Goal: Transaction & Acquisition: Purchase product/service

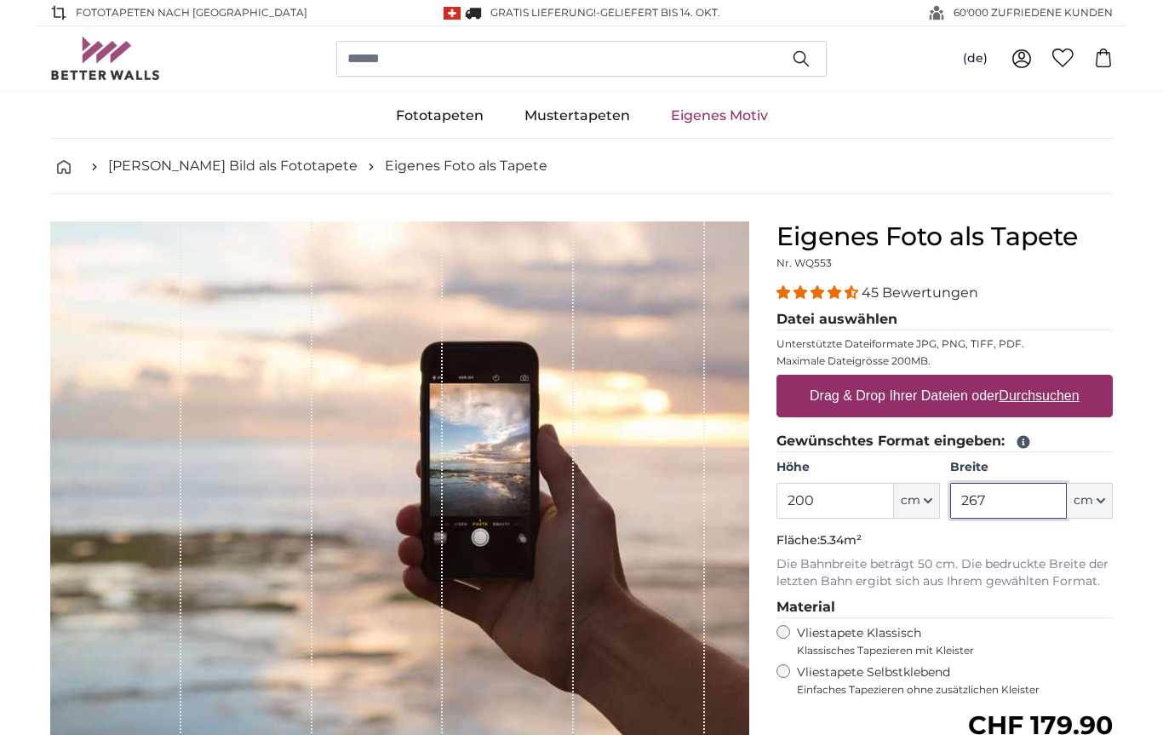
click at [1041, 506] on input "267" at bounding box center [1008, 501] width 117 height 36
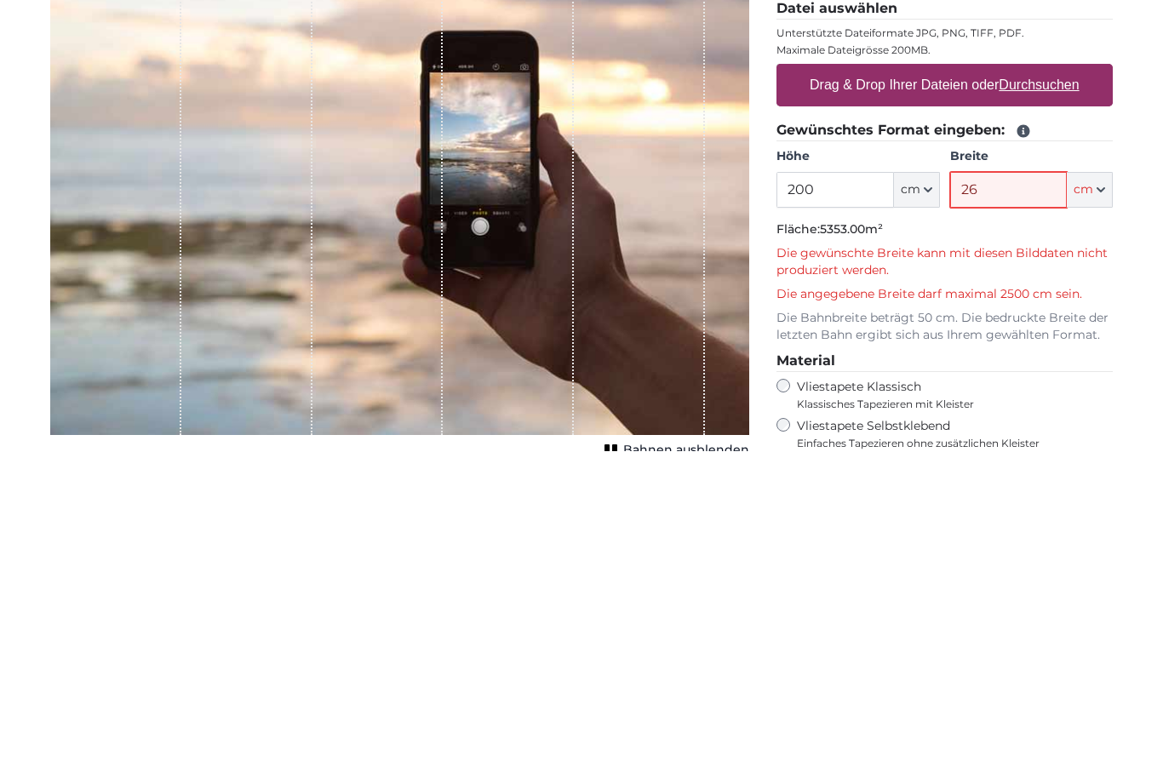
type input "2"
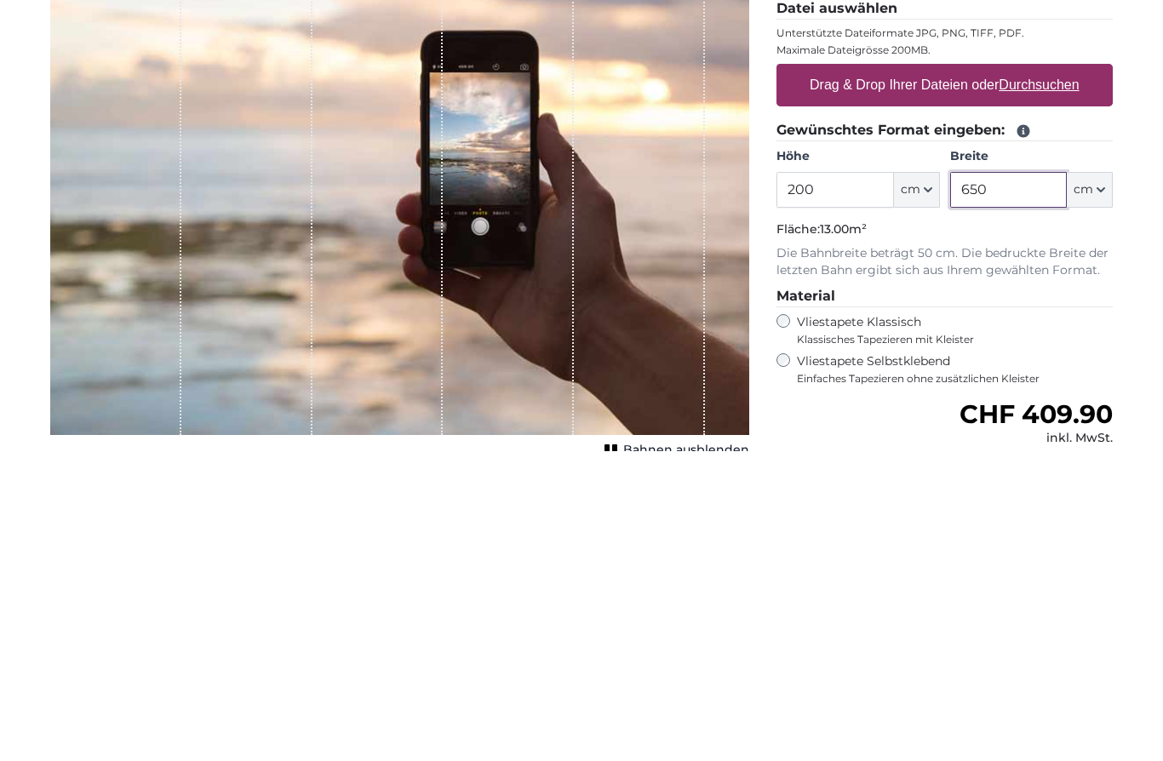
type input "650"
click at [1077, 644] on span "Klassisches Tapezieren mit Kleister" at bounding box center [947, 651] width 301 height 14
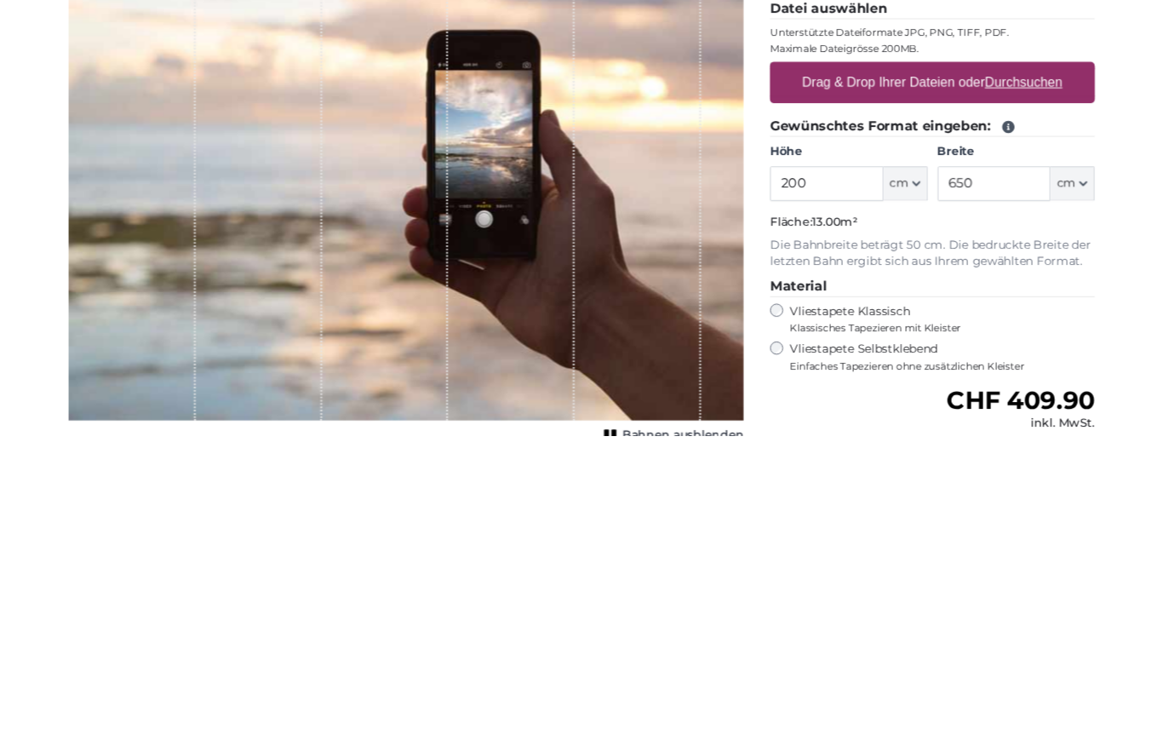
scroll to position [311, 0]
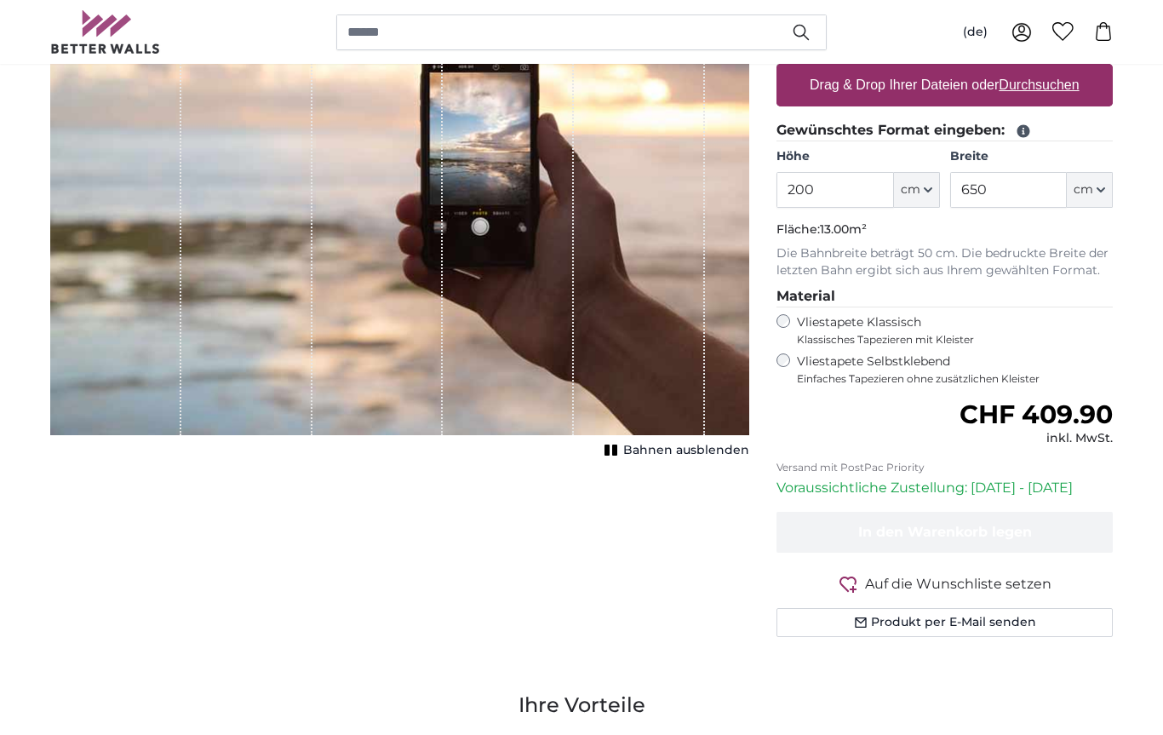
click at [928, 186] on icon "button" at bounding box center [928, 190] width 9 height 9
click at [851, 194] on input "200" at bounding box center [834, 190] width 117 height 36
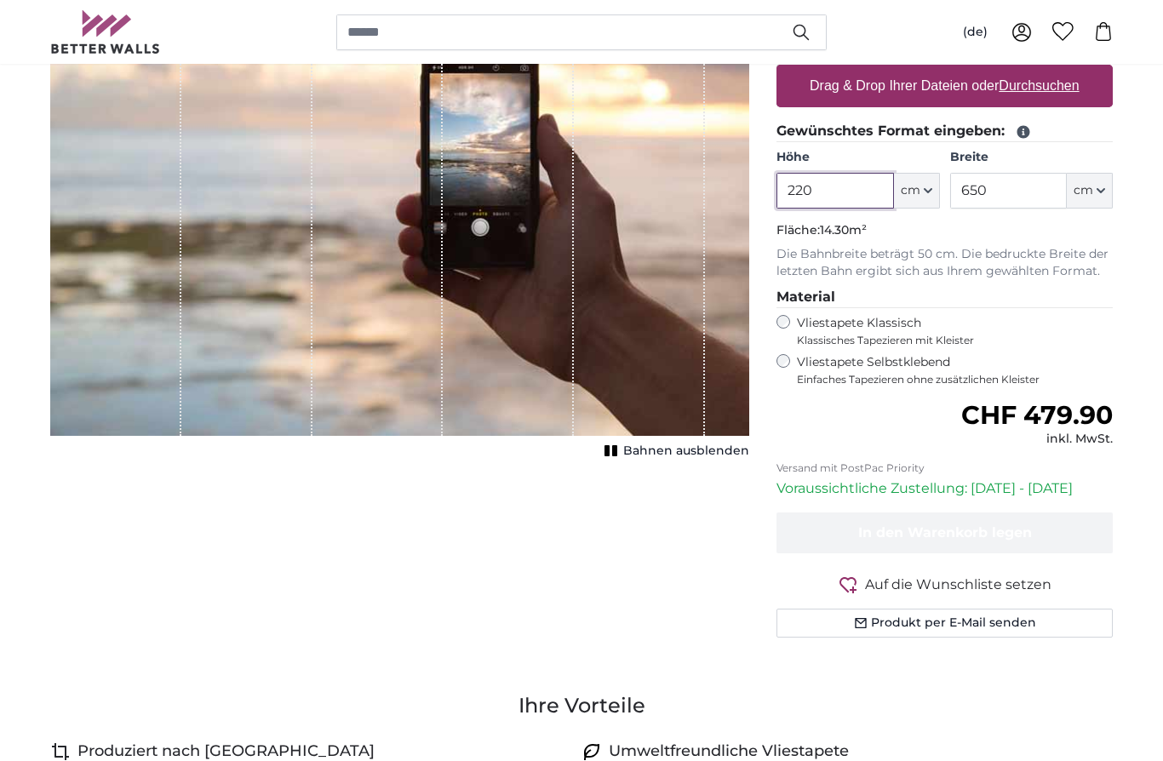
type input "220"
click at [1111, 310] on fieldset "Material Vliestapete Klassisch Klassisches Tapezieren mit Kleister Vliestapete …" at bounding box center [944, 337] width 336 height 100
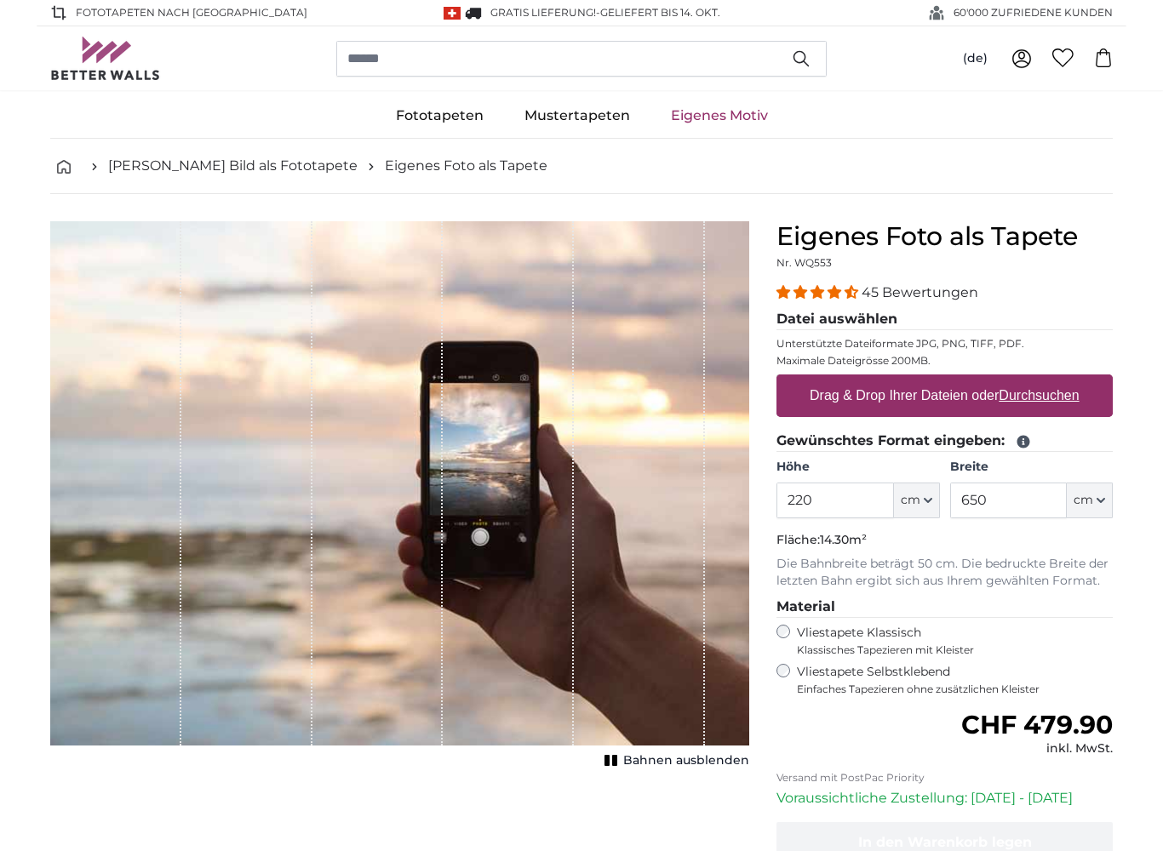
click at [902, 397] on label "Drag & Drop Ihrer Dateien oder Durchsuchen" at bounding box center [944, 396] width 283 height 34
click at [902, 380] on input "Drag & Drop Ihrer Dateien oder Durchsuchen" at bounding box center [944, 377] width 336 height 5
click at [904, 391] on label "Drag & Drop Ihrer Dateien oder Durchsuchen" at bounding box center [944, 396] width 283 height 34
click at [904, 380] on input "Drag & Drop Ihrer Dateien oder Durchsuchen" at bounding box center [944, 377] width 336 height 5
type input "**********"
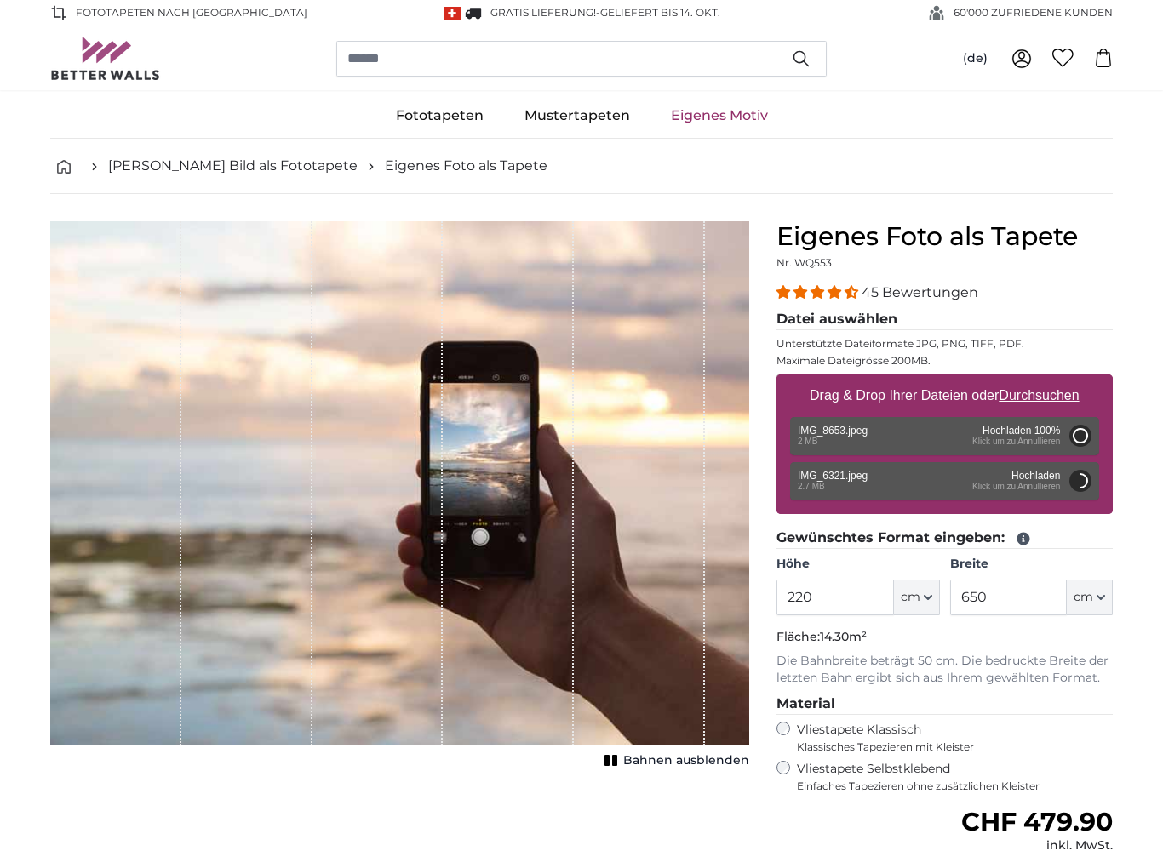
type input "200"
type input "150"
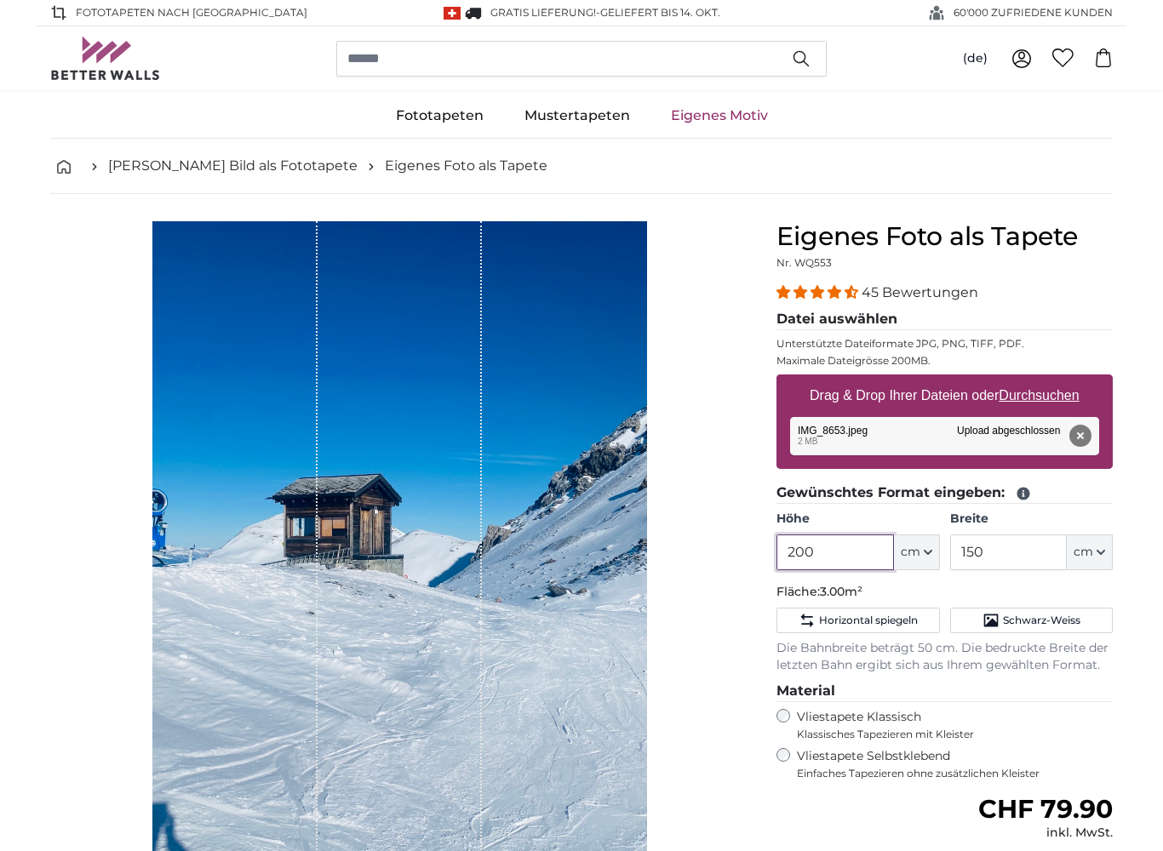
click at [865, 552] on input "200" at bounding box center [834, 553] width 117 height 36
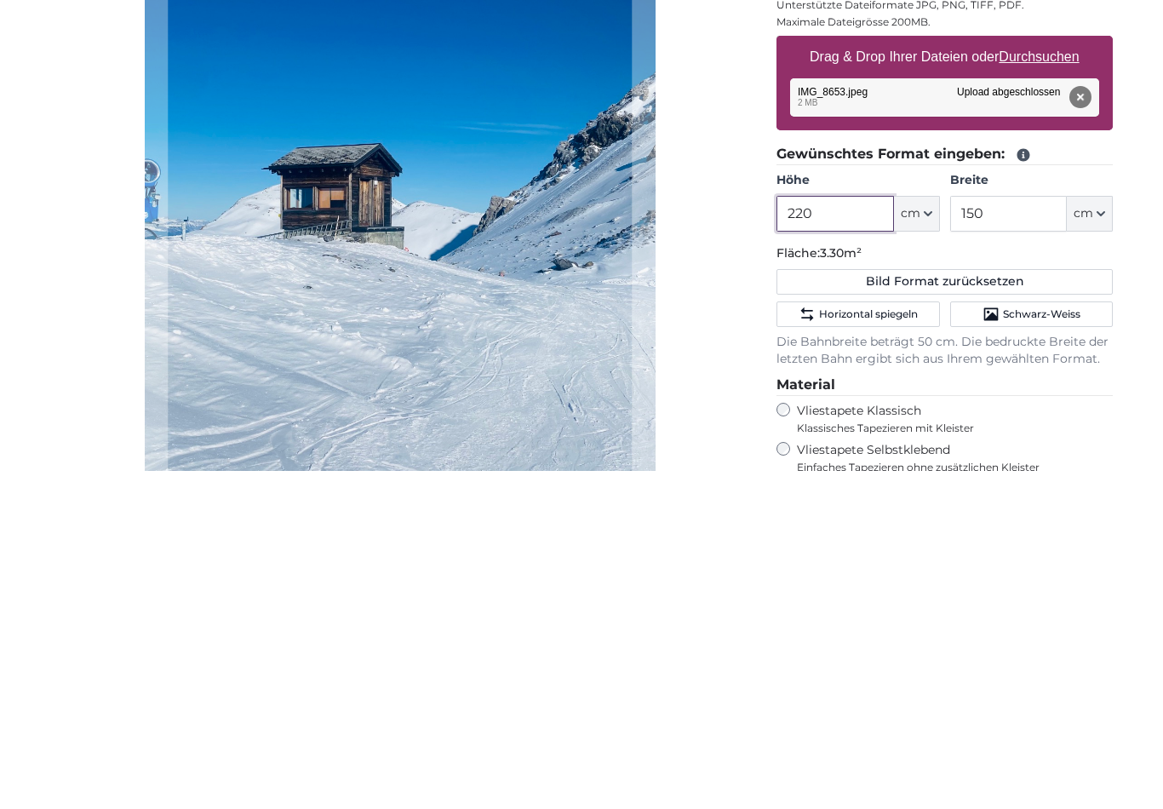
type input "220"
click at [1031, 535] on input "150" at bounding box center [1008, 553] width 117 height 36
type input "1"
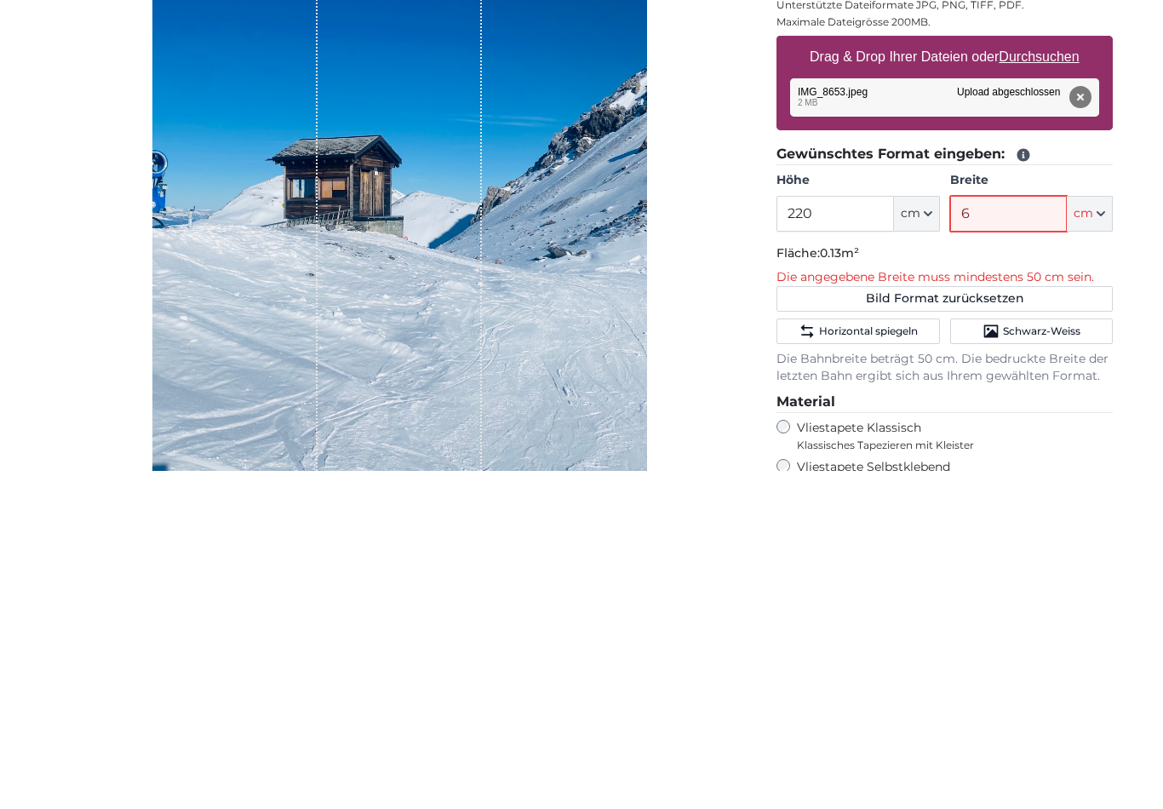
type input "65"
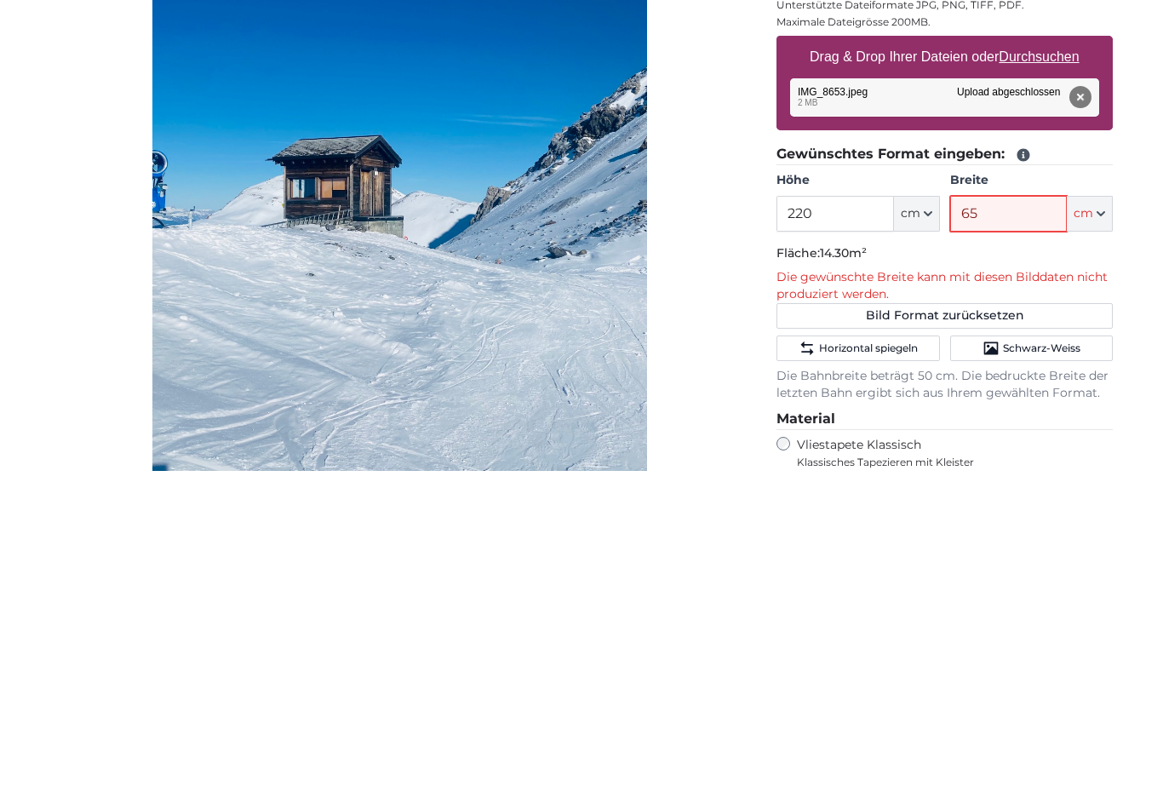
type input "6"
type input "5"
type input "4"
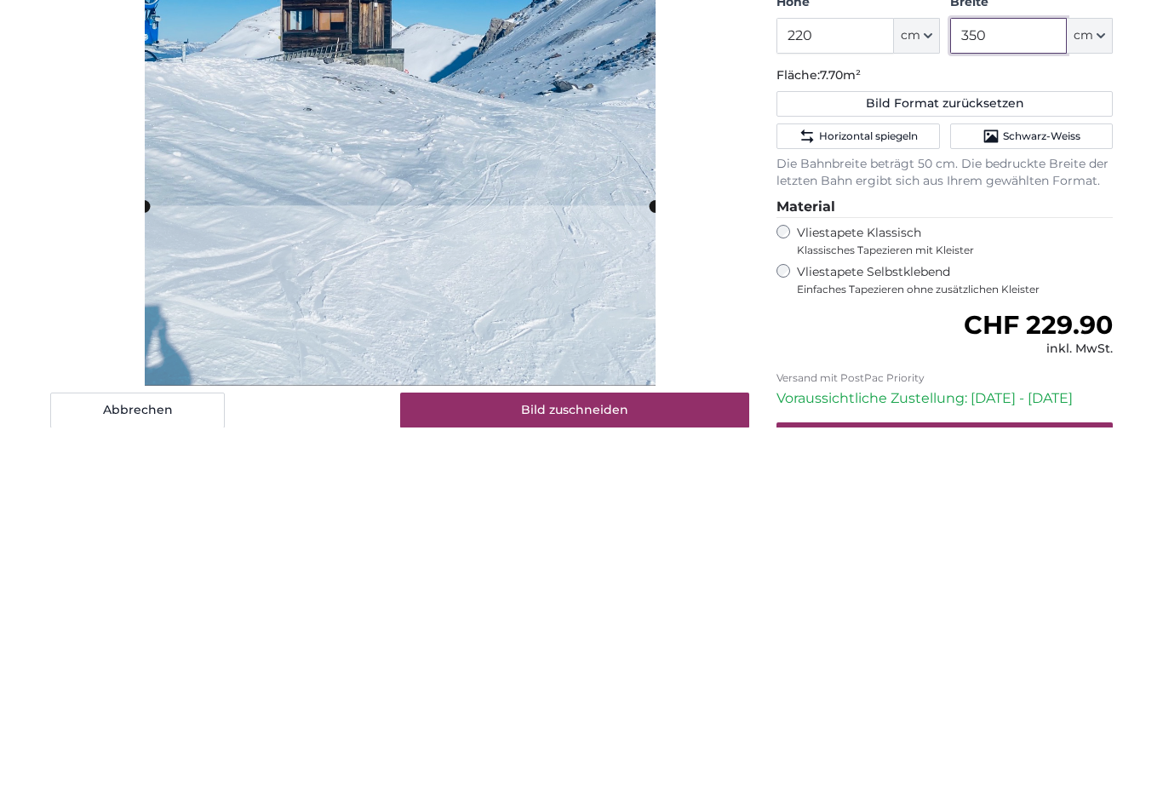
scroll to position [137, 0]
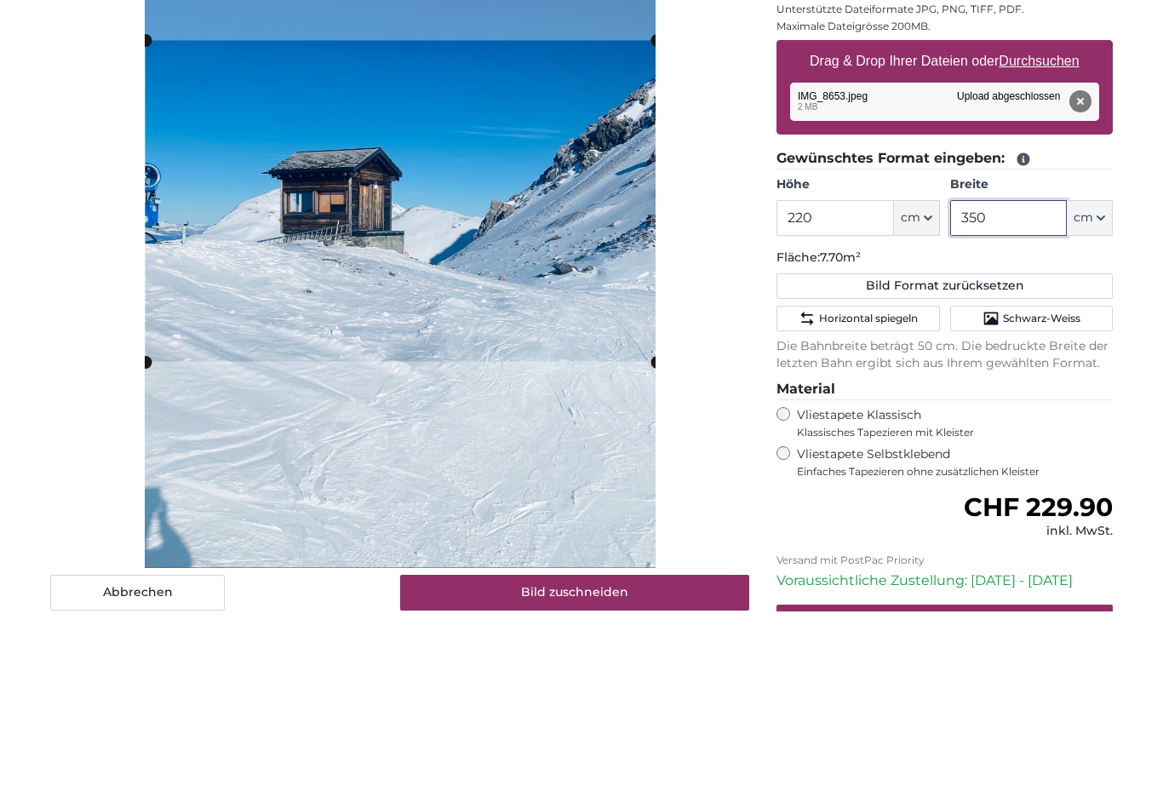
click at [549, 238] on cropper-handle at bounding box center [401, 398] width 511 height 321
click at [546, 231] on cropper-handle at bounding box center [401, 237] width 511 height 13
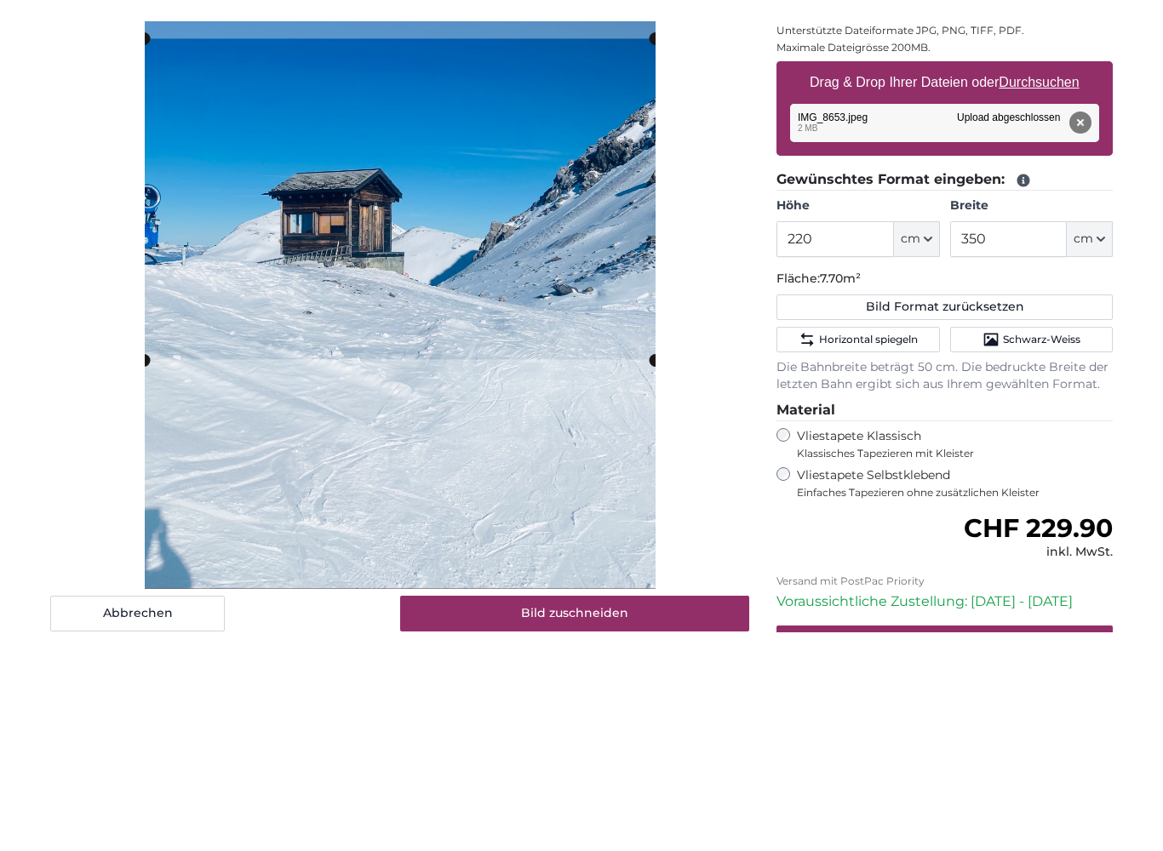
scroll to position [335, 0]
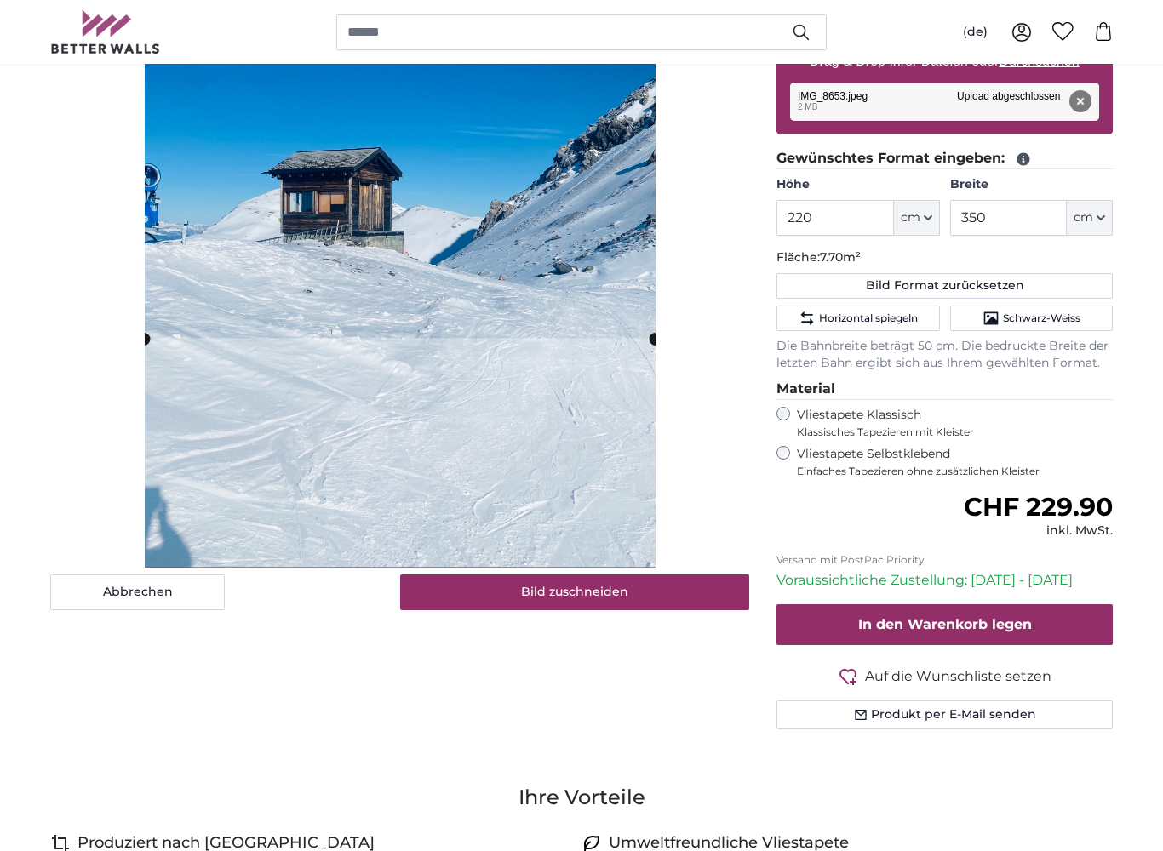
click at [1039, 322] on span "Schwarz-Weiss" at bounding box center [1041, 319] width 77 height 14
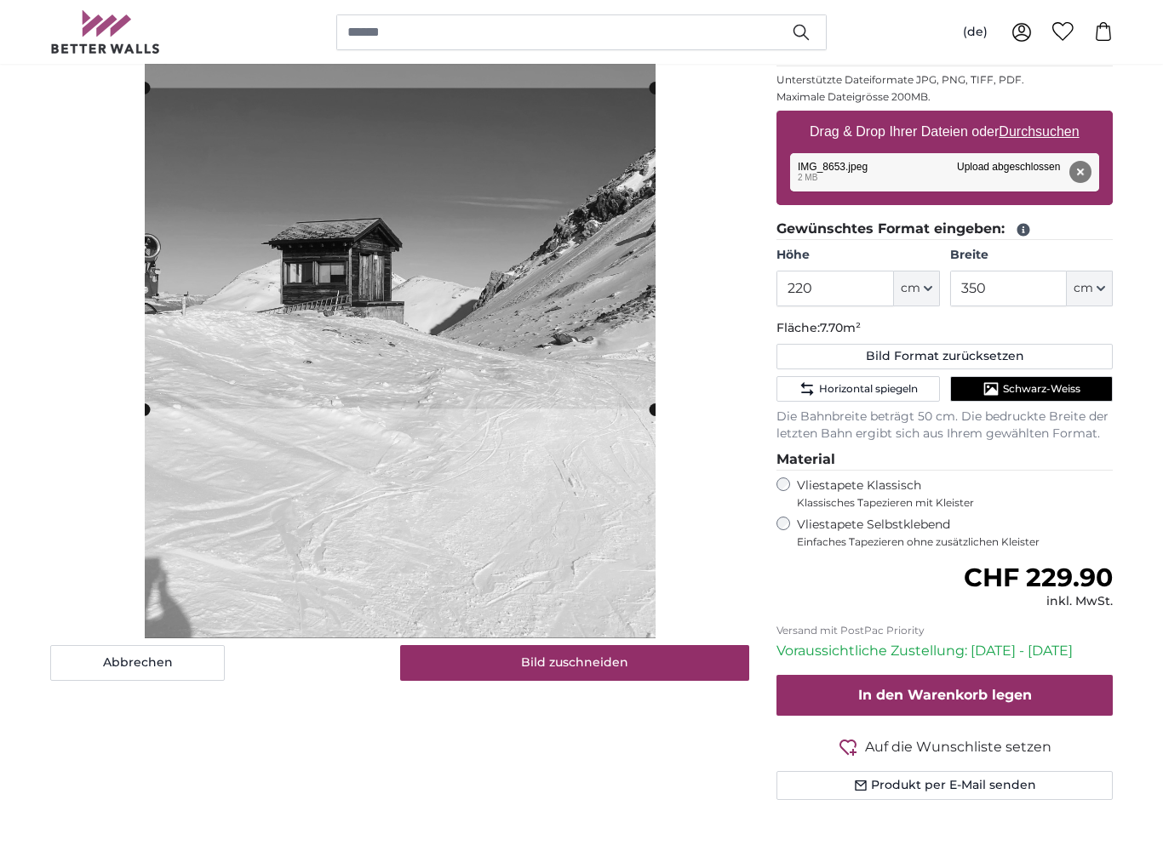
scroll to position [279, 0]
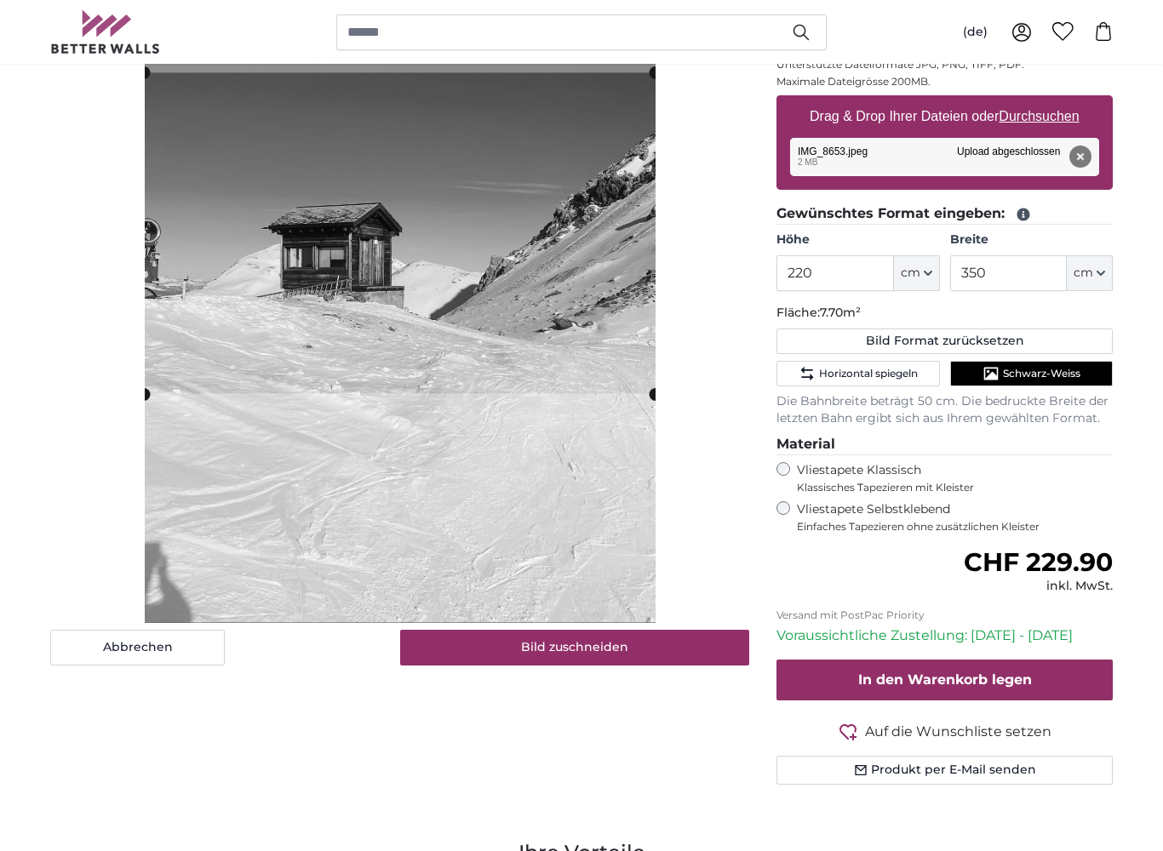
click at [621, 651] on button "Bild zuschneiden" at bounding box center [575, 648] width 350 height 36
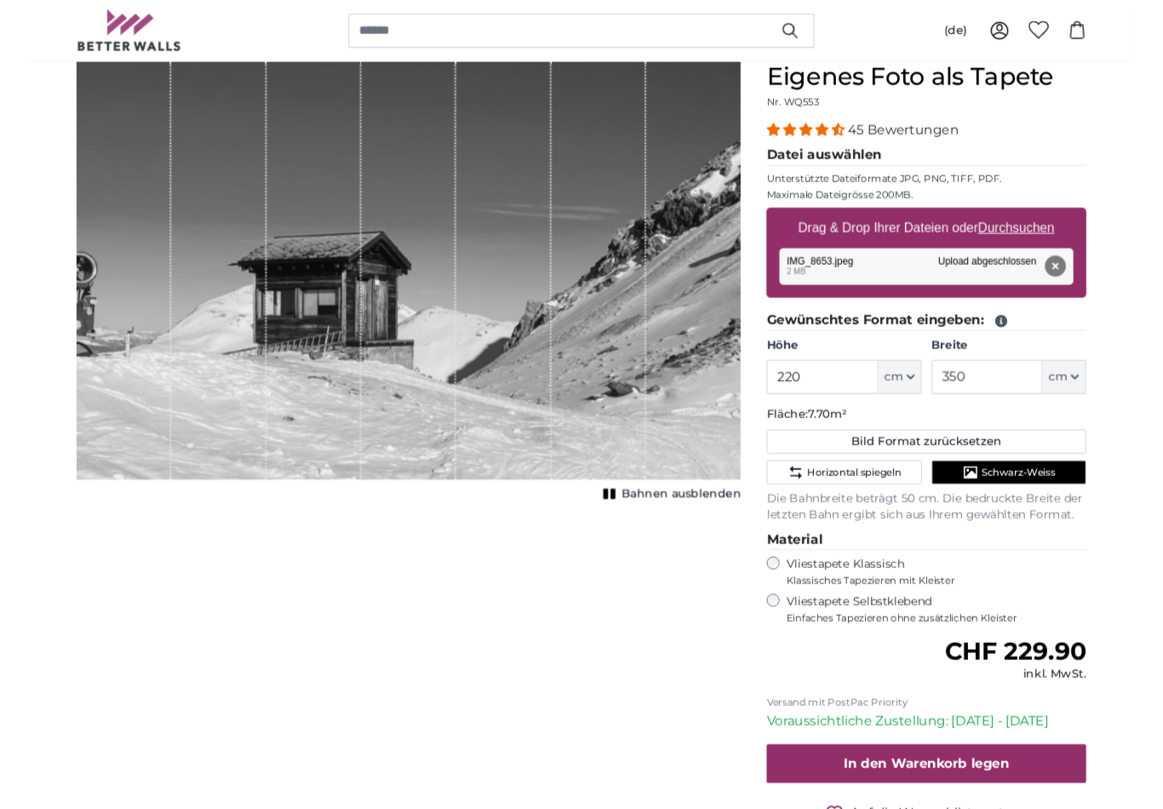
scroll to position [157, 0]
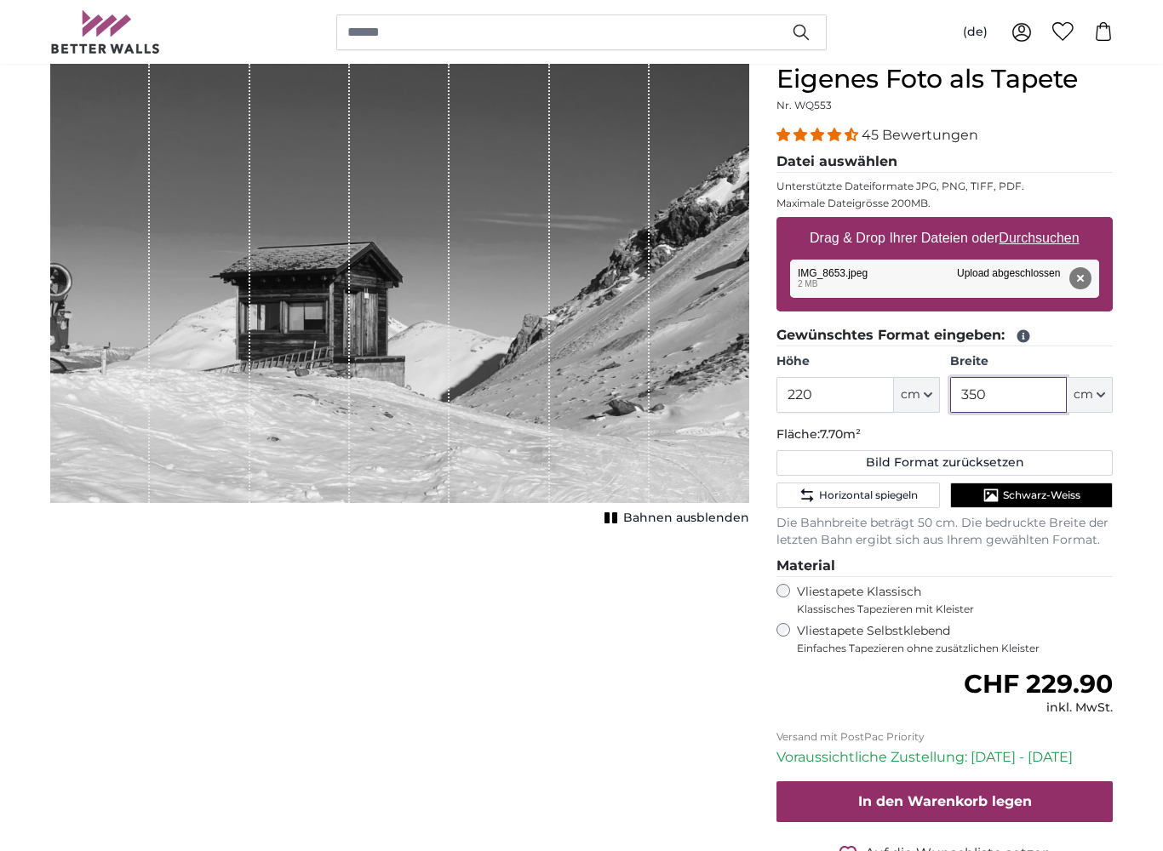
click at [1033, 399] on input "350" at bounding box center [1008, 395] width 117 height 36
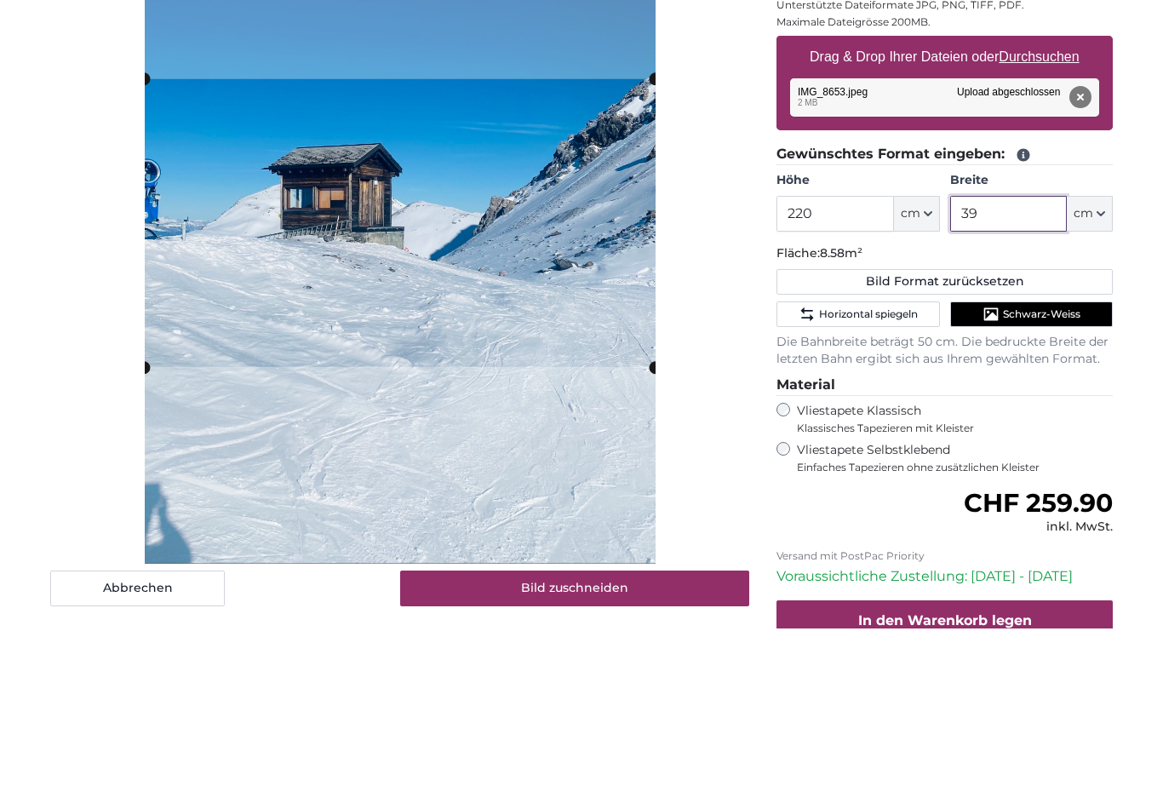
type input "3"
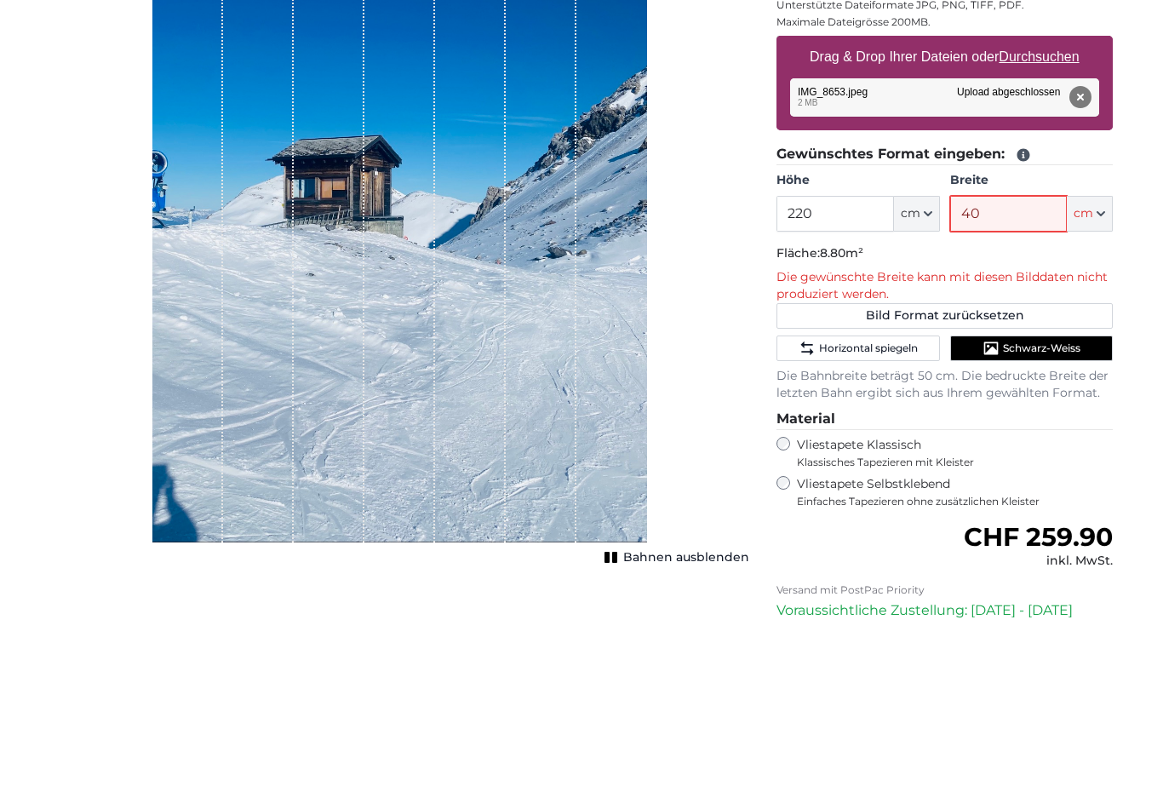
type input "4"
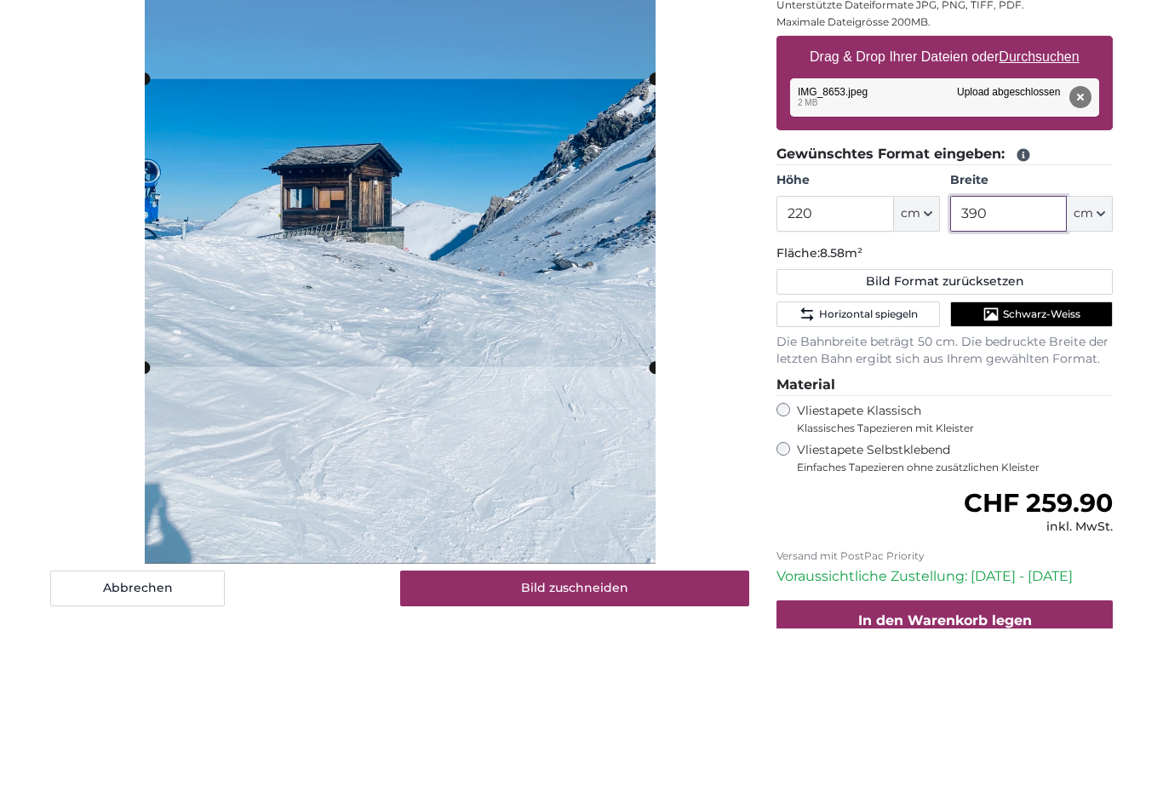
type input "390"
click at [1066, 489] on span "Schwarz-Weiss" at bounding box center [1041, 496] width 77 height 14
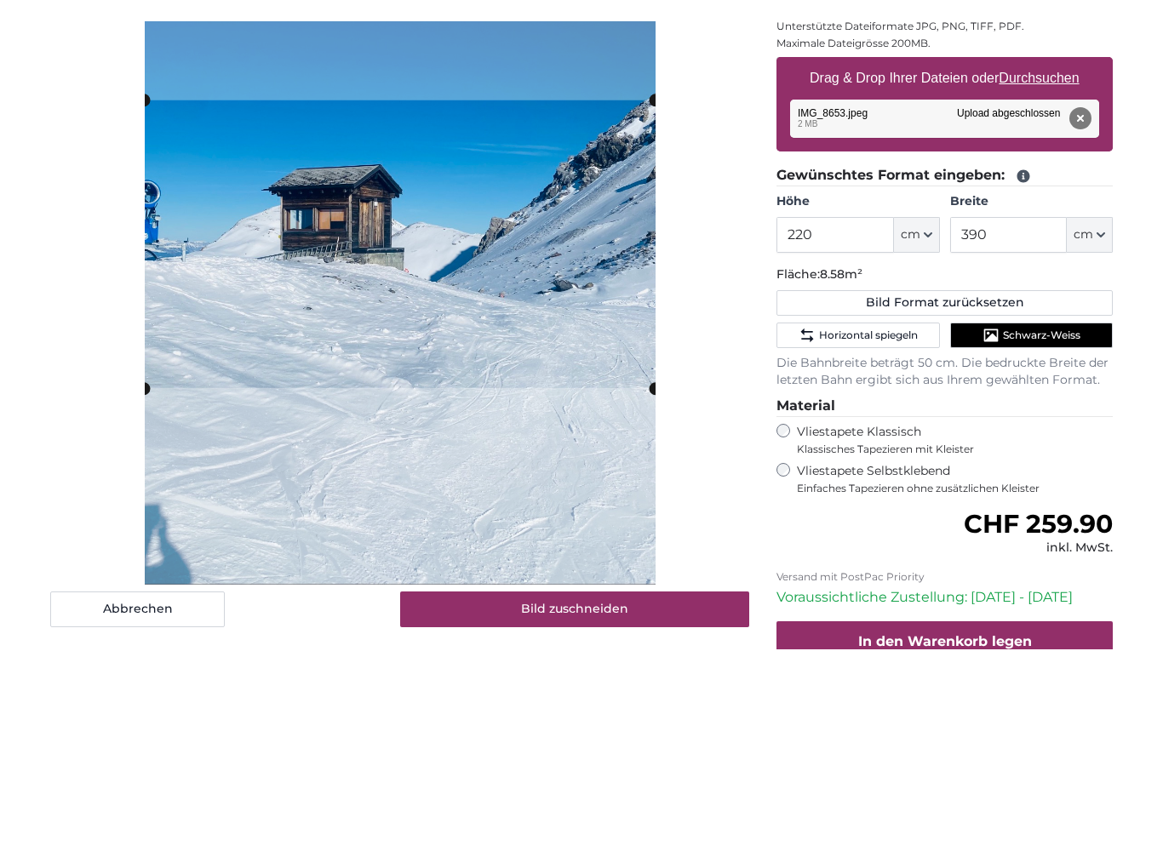
scroll to position [339, 0]
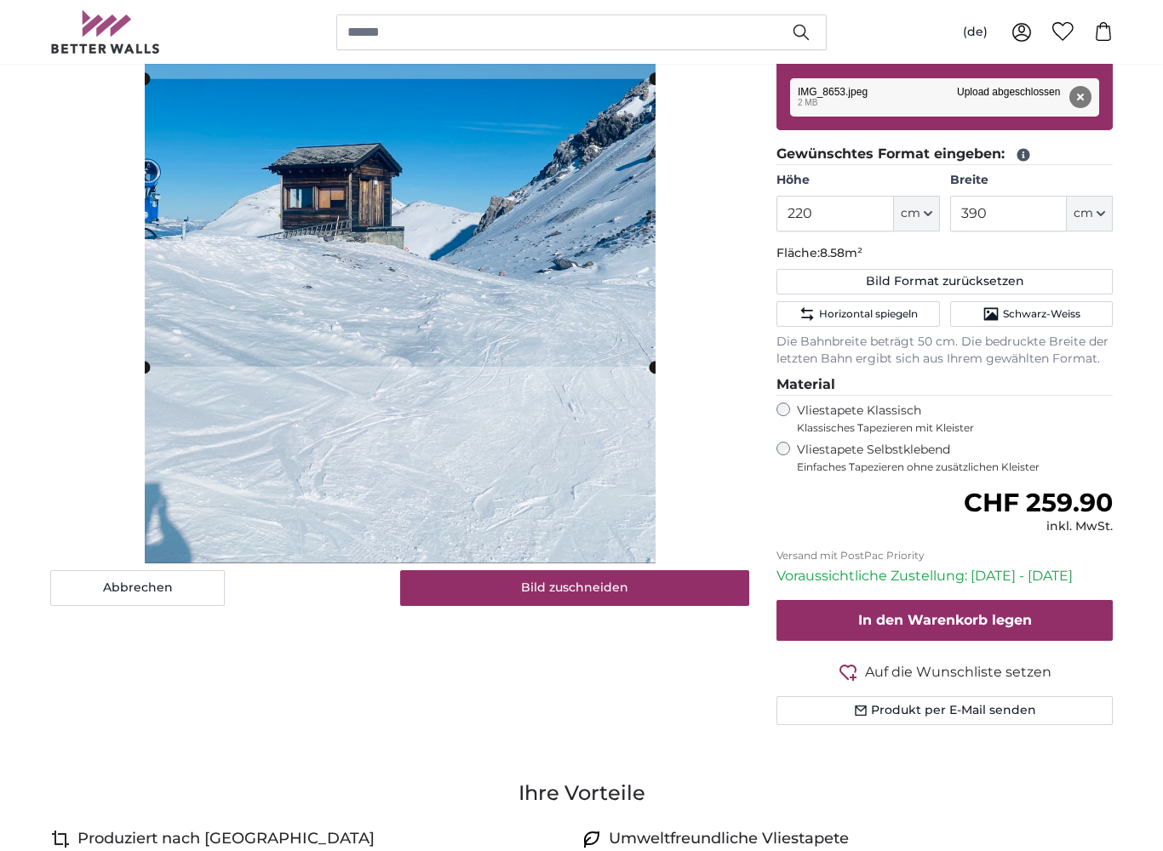
click at [1057, 317] on span "Schwarz-Weiss" at bounding box center [1041, 314] width 77 height 14
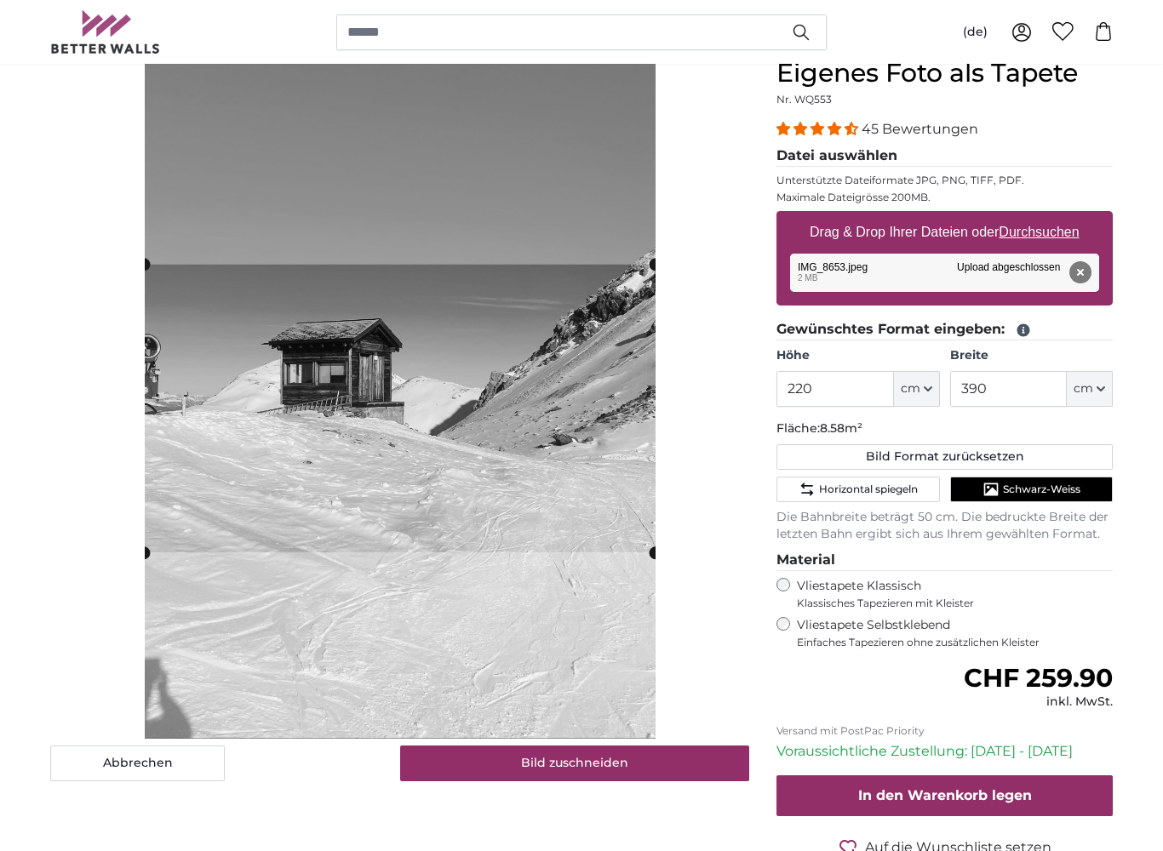
scroll to position [158, 0]
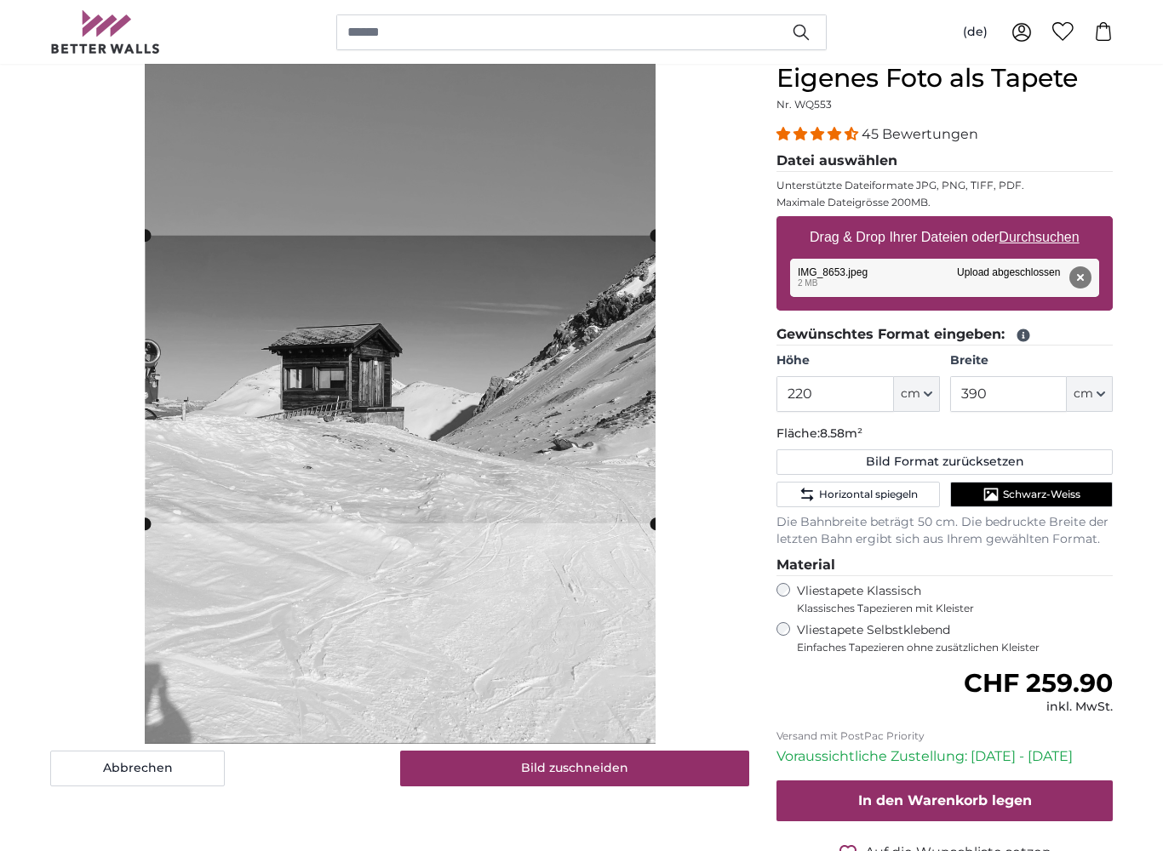
click at [549, 734] on button "Bild zuschneiden" at bounding box center [575, 769] width 350 height 36
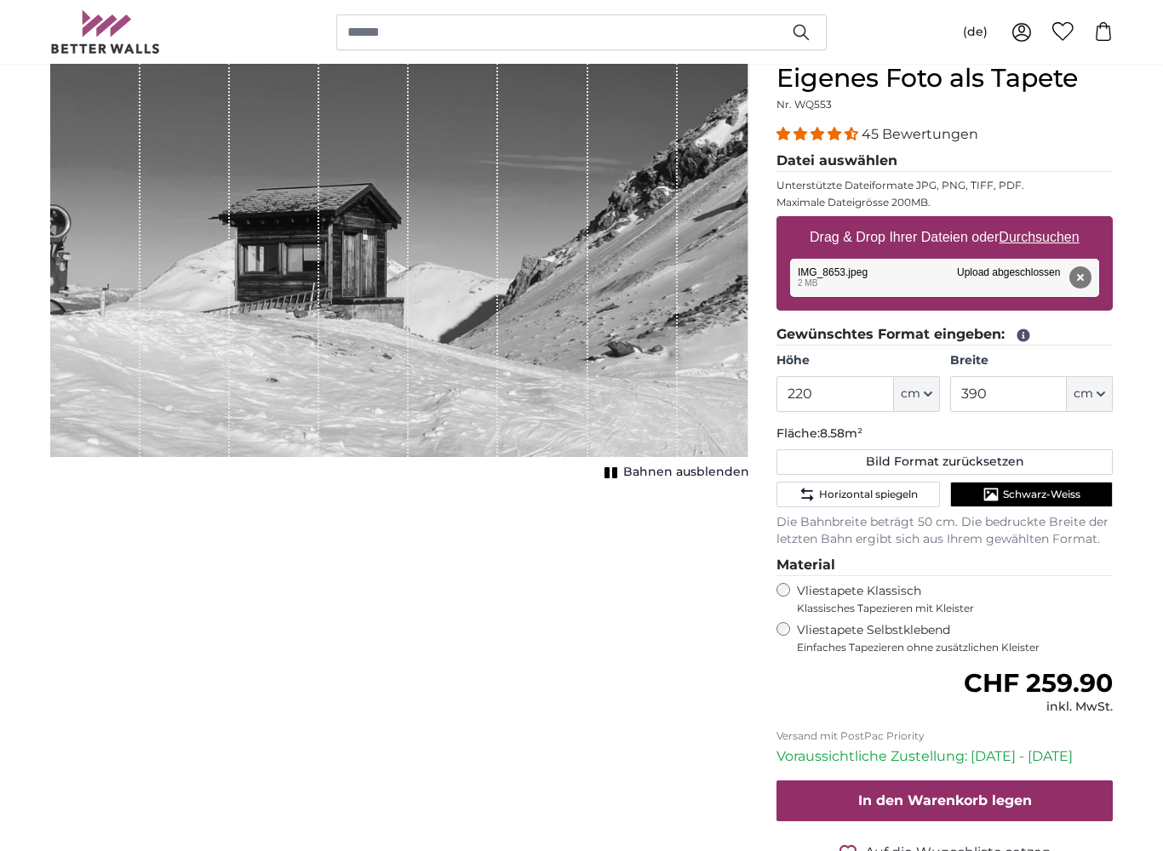
click at [1013, 283] on div "Entfernen Nochmal versuchen Entfernen Hochladen Abbrechen Nochmal versuchen Ent…" at bounding box center [944, 278] width 309 height 38
click at [972, 284] on div "Entfernen Nochmal versuchen Entfernen Hochladen Abbrechen Nochmal versuchen Ent…" at bounding box center [944, 278] width 309 height 38
click at [977, 280] on div "Entfernen Nochmal versuchen Entfernen Hochladen Abbrechen Nochmal versuchen Ent…" at bounding box center [944, 278] width 309 height 38
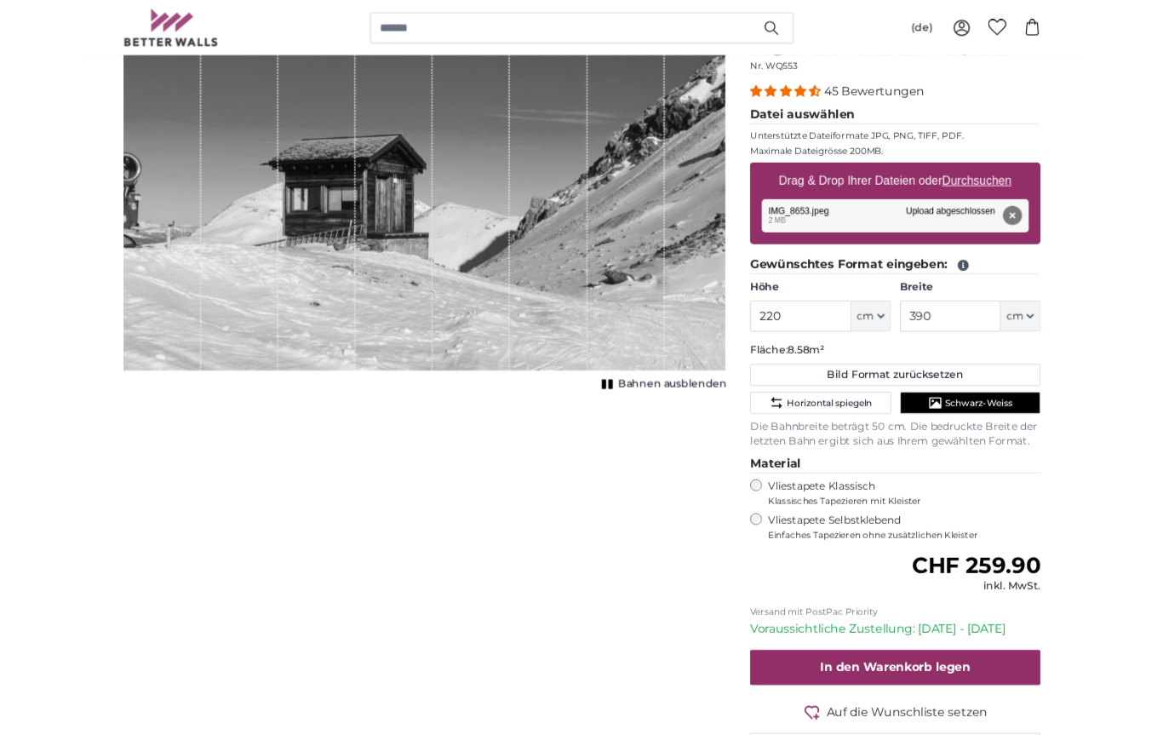
scroll to position [186, 0]
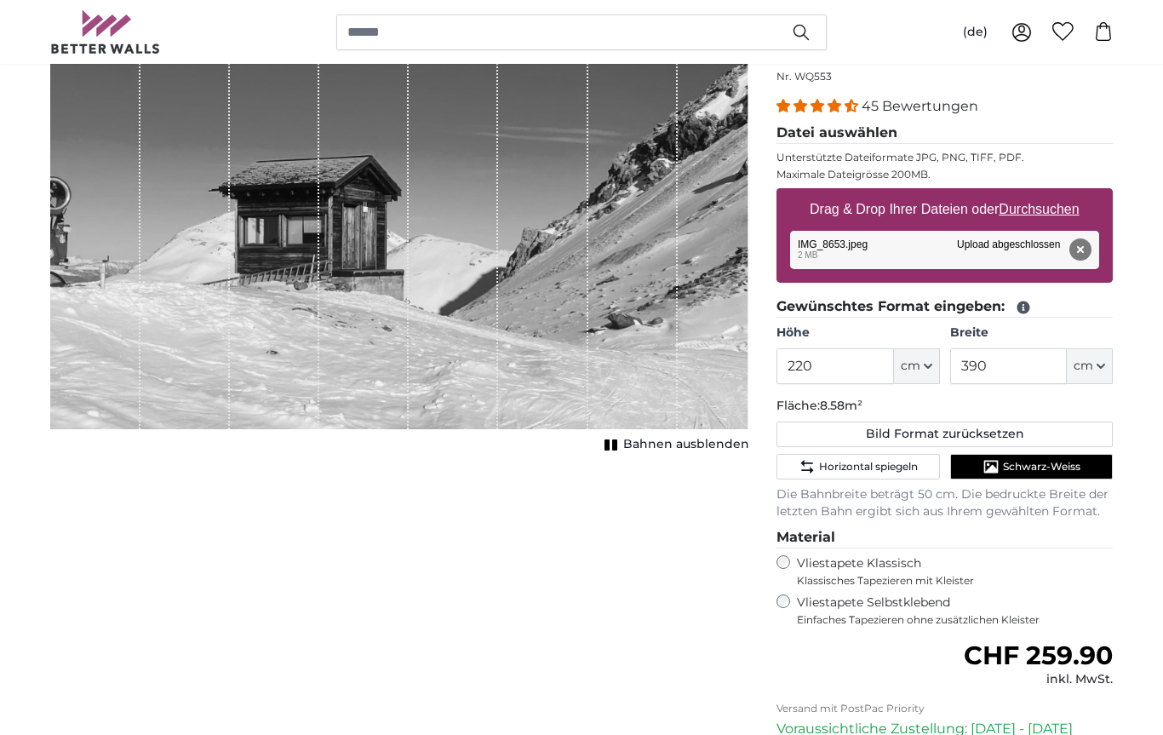
click at [1051, 209] on u "Durchsuchen" at bounding box center [1039, 209] width 80 height 14
click at [1051, 193] on input "Drag & Drop Ihrer Dateien oder Durchsuchen" at bounding box center [944, 190] width 336 height 5
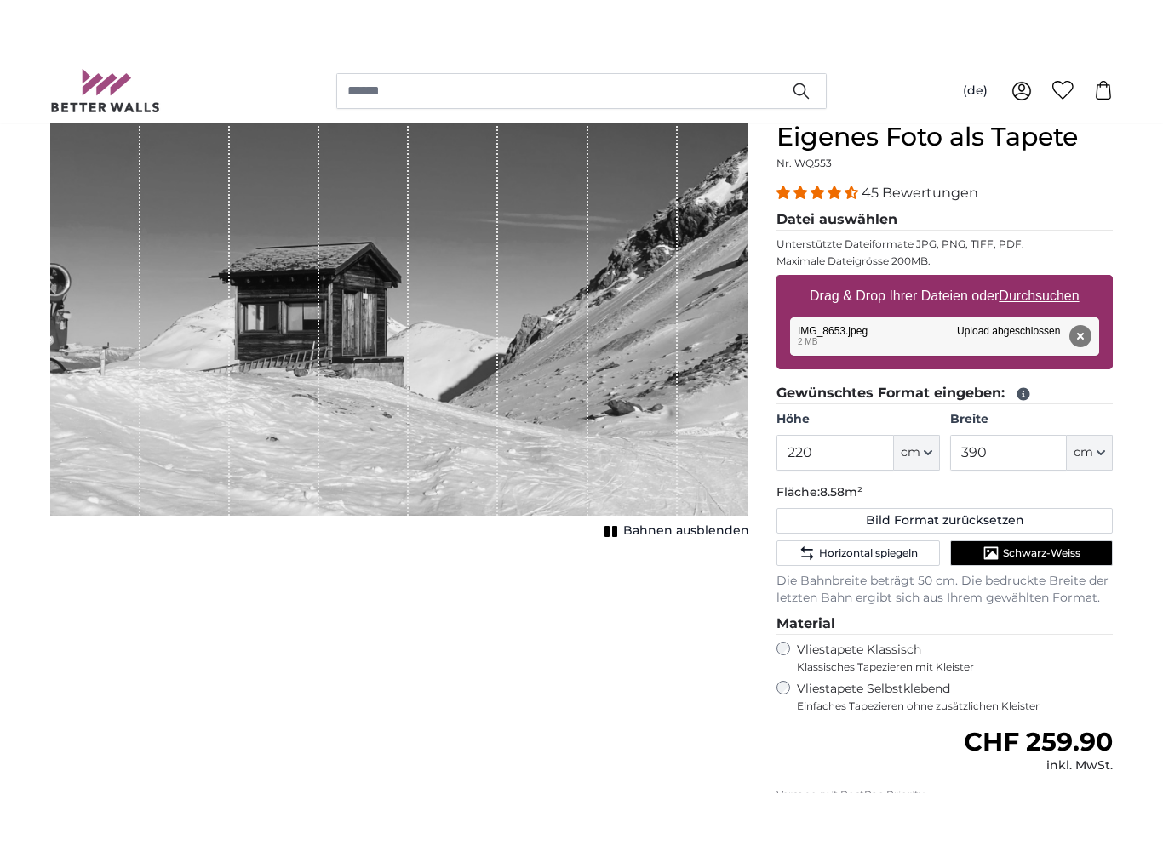
scroll to position [152, 0]
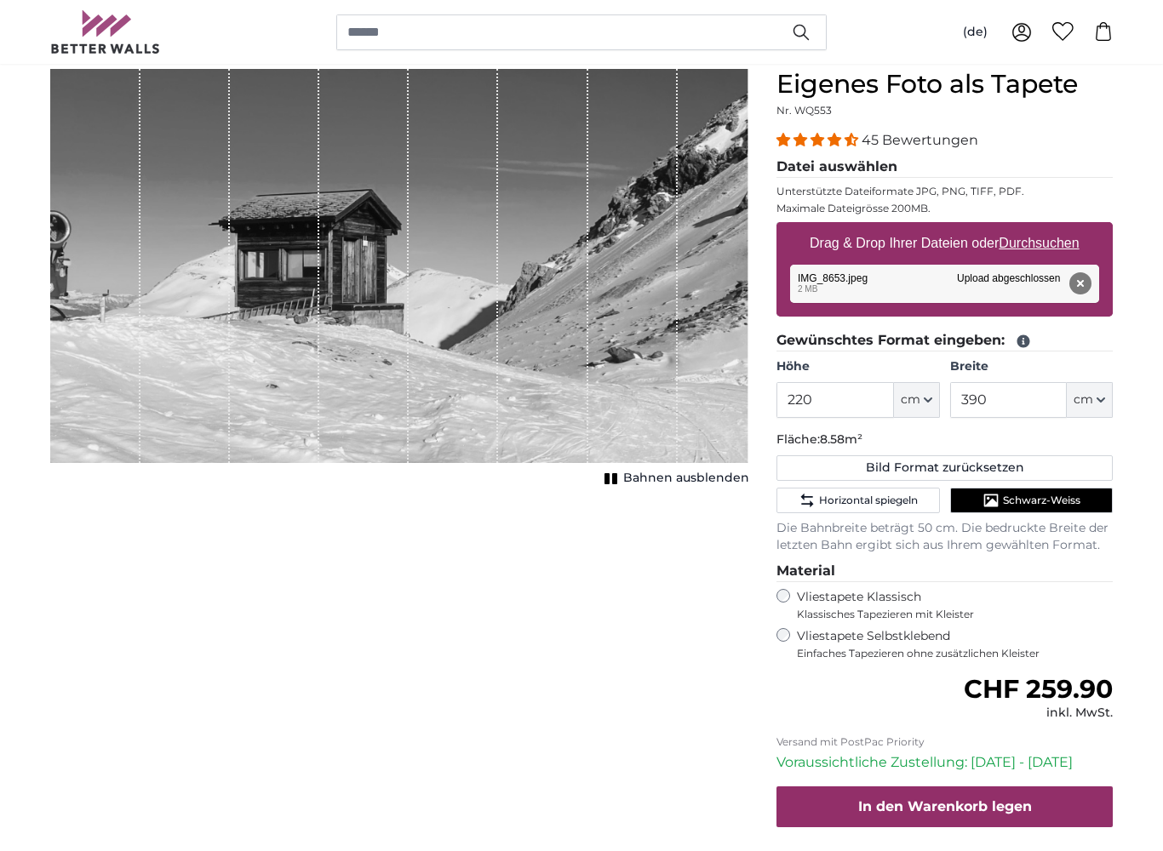
click at [857, 170] on legend "Datei auswählen" at bounding box center [944, 167] width 336 height 21
click at [877, 163] on legend "Datei auswählen" at bounding box center [944, 167] width 336 height 21
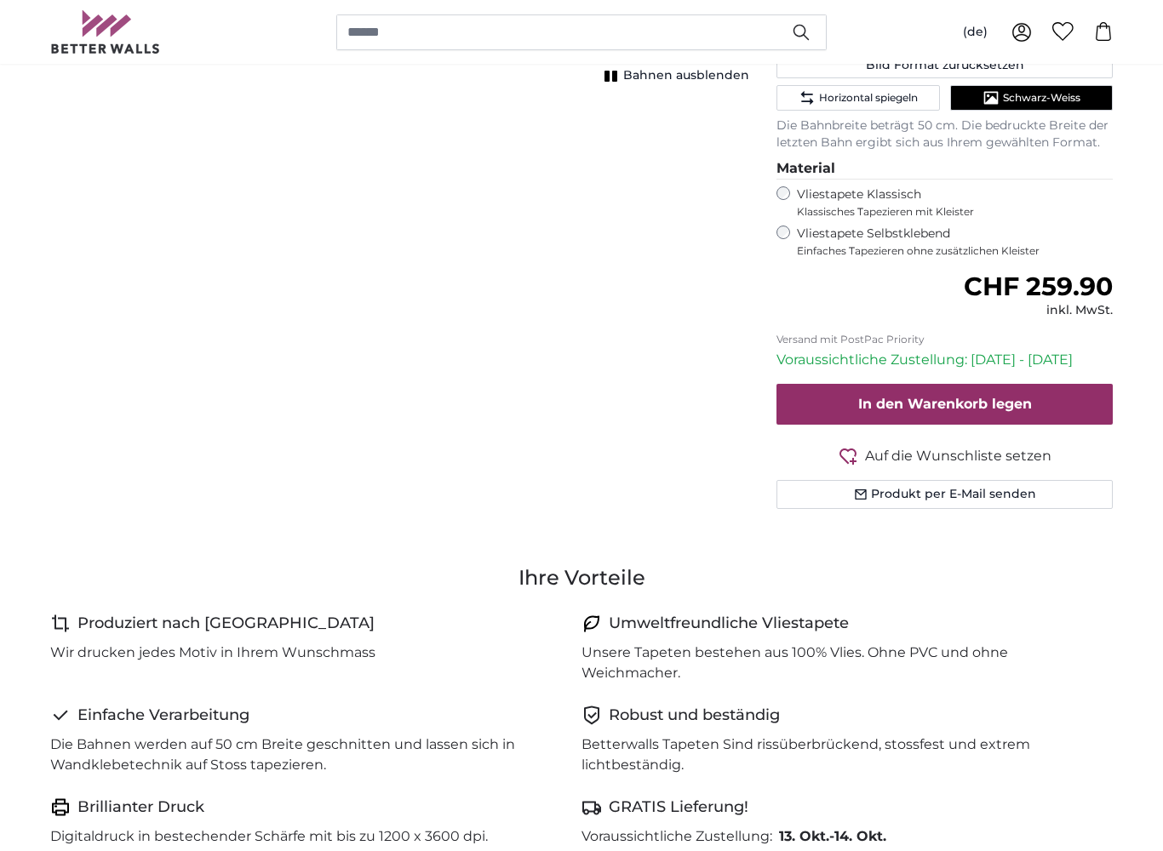
scroll to position [555, 0]
click at [930, 449] on span "Auf die Wunschliste setzen" at bounding box center [958, 456] width 186 height 20
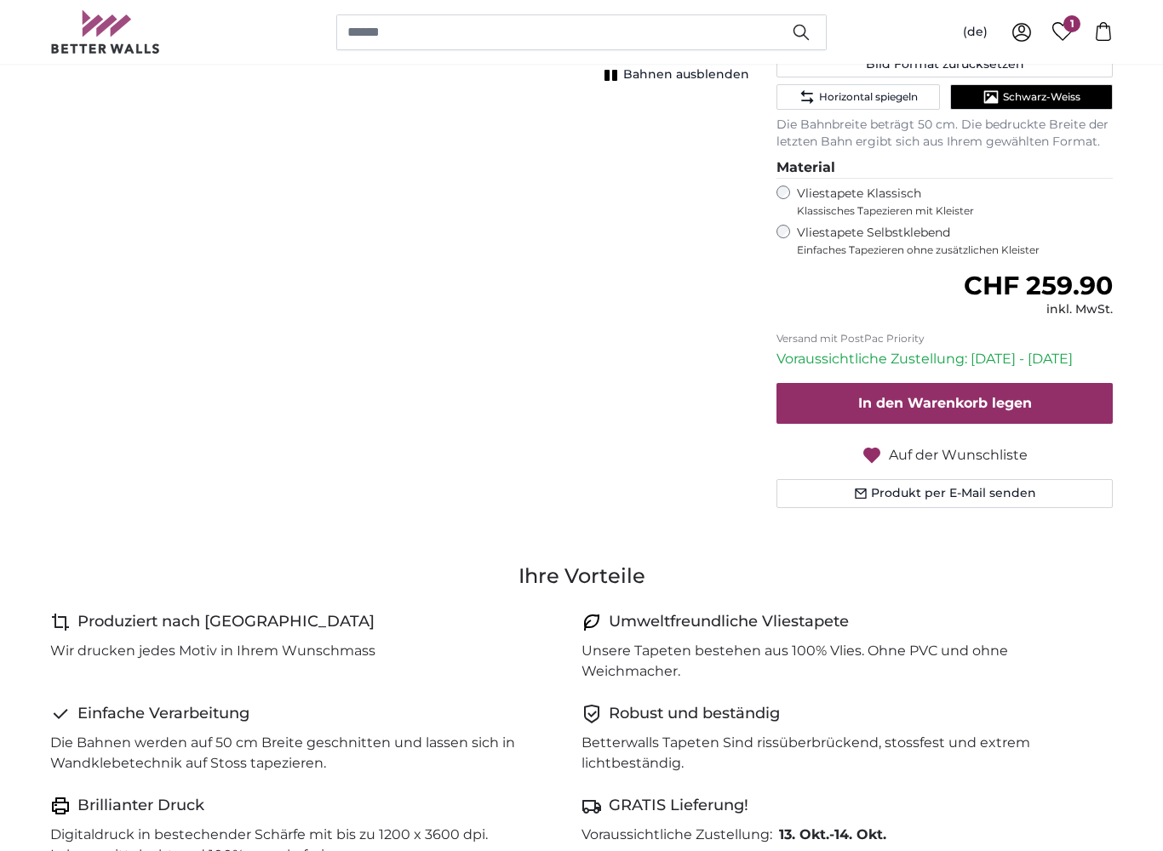
click at [913, 451] on span "Auf der Wunschliste" at bounding box center [958, 455] width 139 height 20
click at [918, 450] on span "Auf die Wunschliste setzen" at bounding box center [958, 455] width 186 height 20
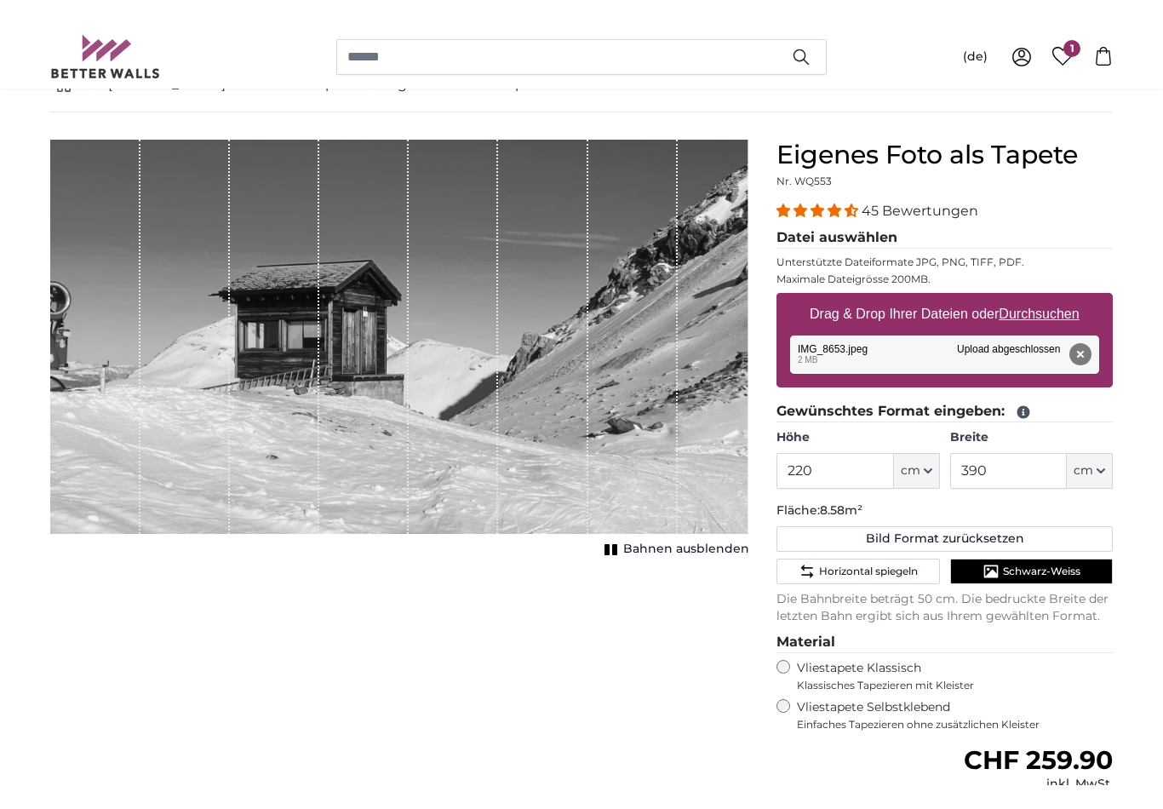
scroll to position [114, 0]
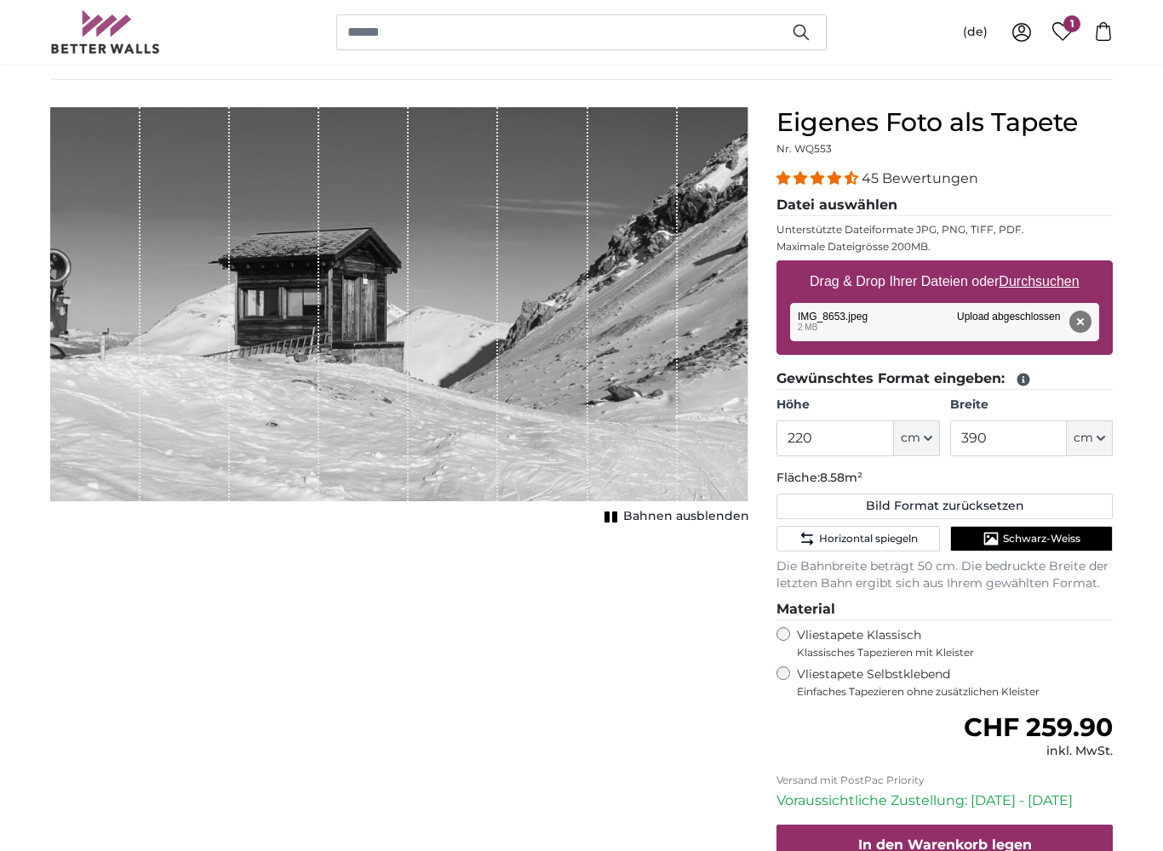
click at [1084, 322] on button "Entfernen" at bounding box center [1080, 322] width 22 height 22
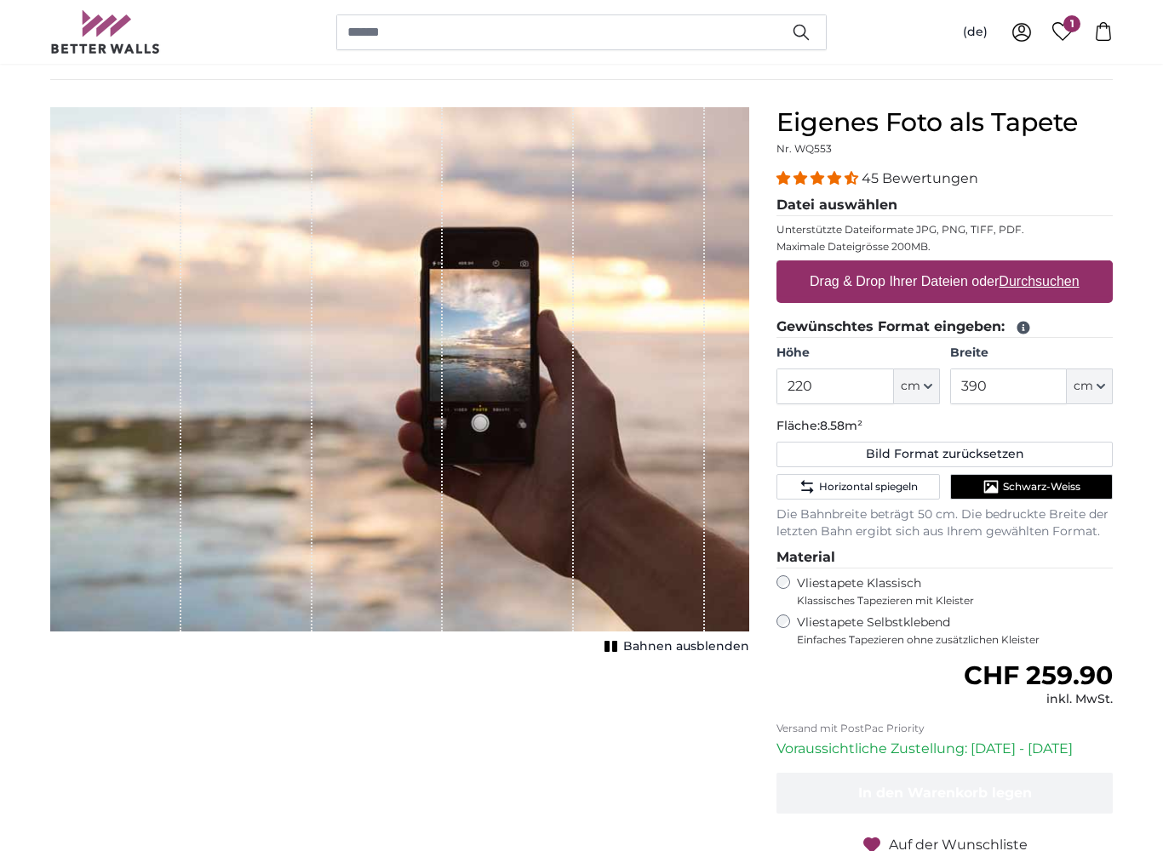
click at [1086, 276] on label "Drag & Drop Ihrer Dateien oder Durchsuchen" at bounding box center [944, 282] width 283 height 34
click at [1087, 266] on input "Drag & Drop Ihrer Dateien oder Durchsuchen" at bounding box center [944, 263] width 336 height 5
type input "**********"
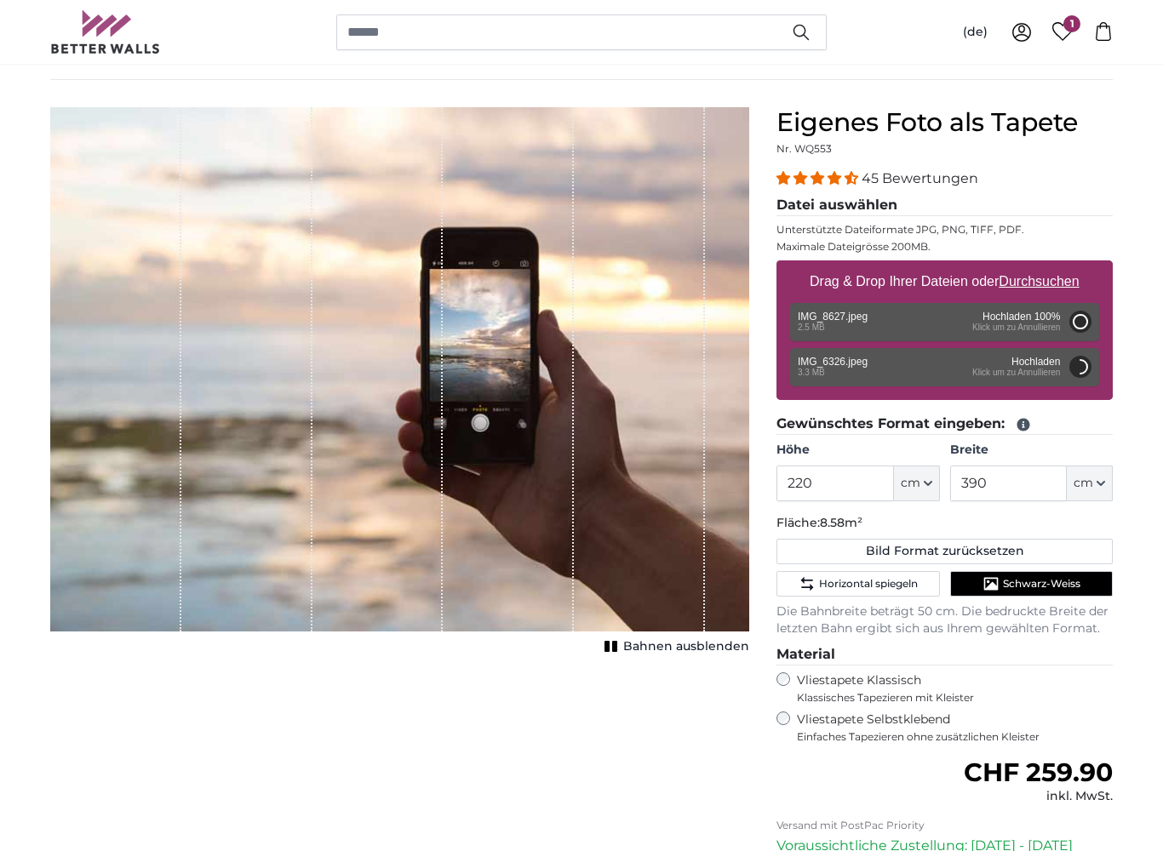
click at [892, 329] on div "Entfernen Nochmal versuchen Entfernen Hochladen Abbrechen Nochmal versuchen Ent…" at bounding box center [944, 322] width 309 height 38
type input "200"
type input "150"
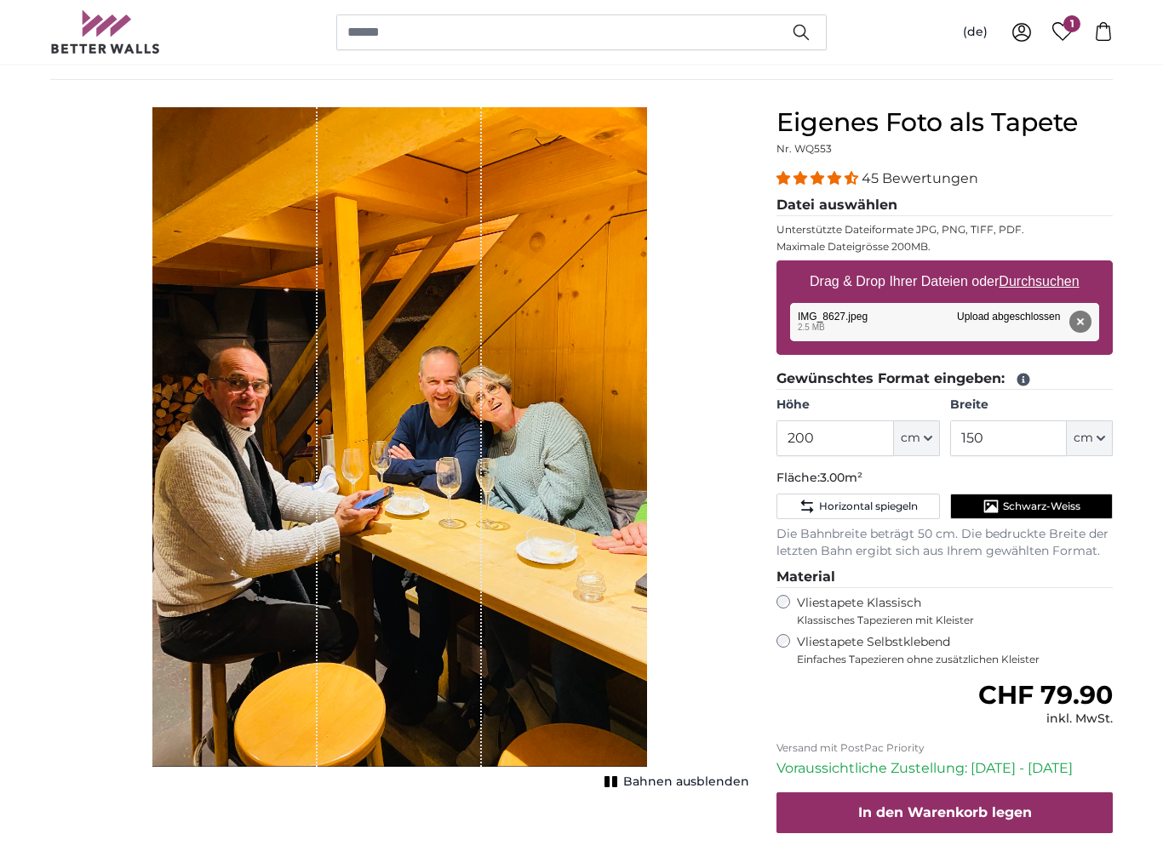
click at [1076, 322] on button "Entfernen" at bounding box center [1080, 322] width 22 height 22
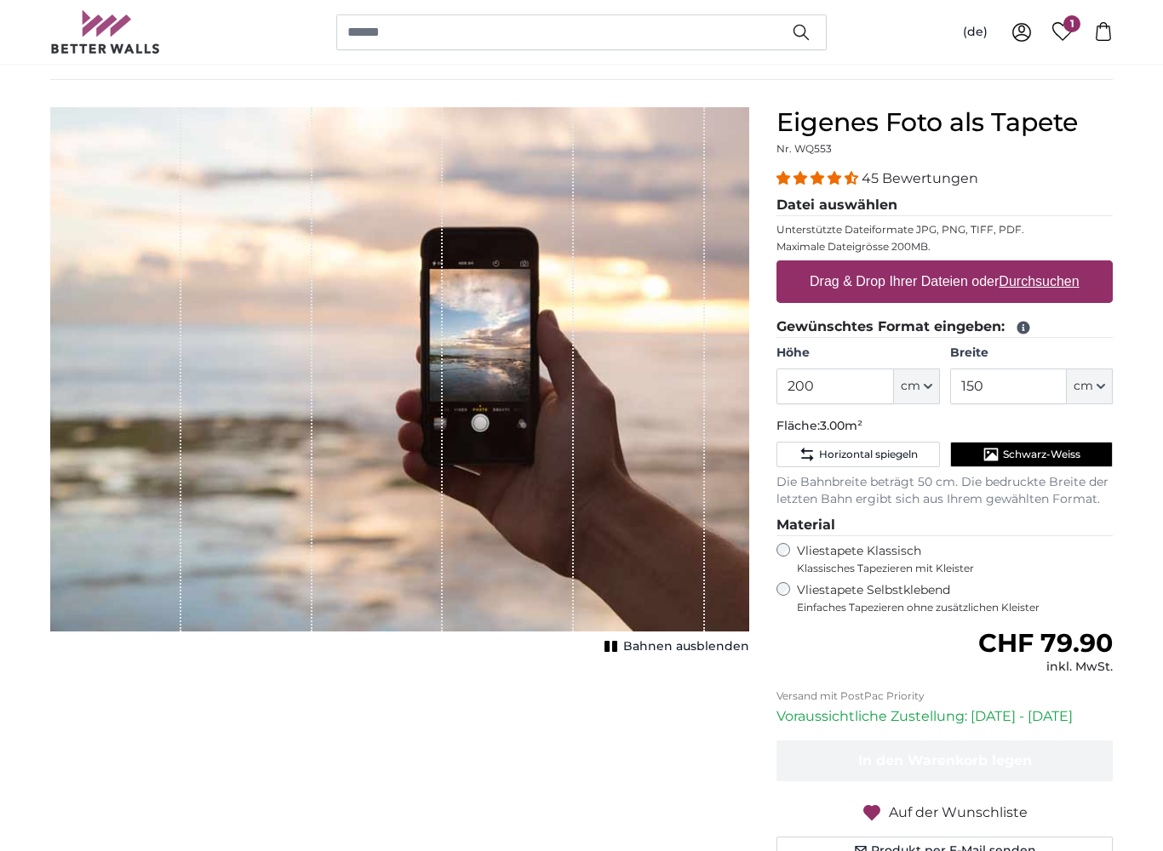
click at [924, 286] on label "Drag & Drop Ihrer Dateien oder Durchsuchen" at bounding box center [944, 282] width 283 height 34
click at [924, 266] on input "Drag & Drop Ihrer Dateien oder Durchsuchen" at bounding box center [944, 263] width 336 height 5
type input "**********"
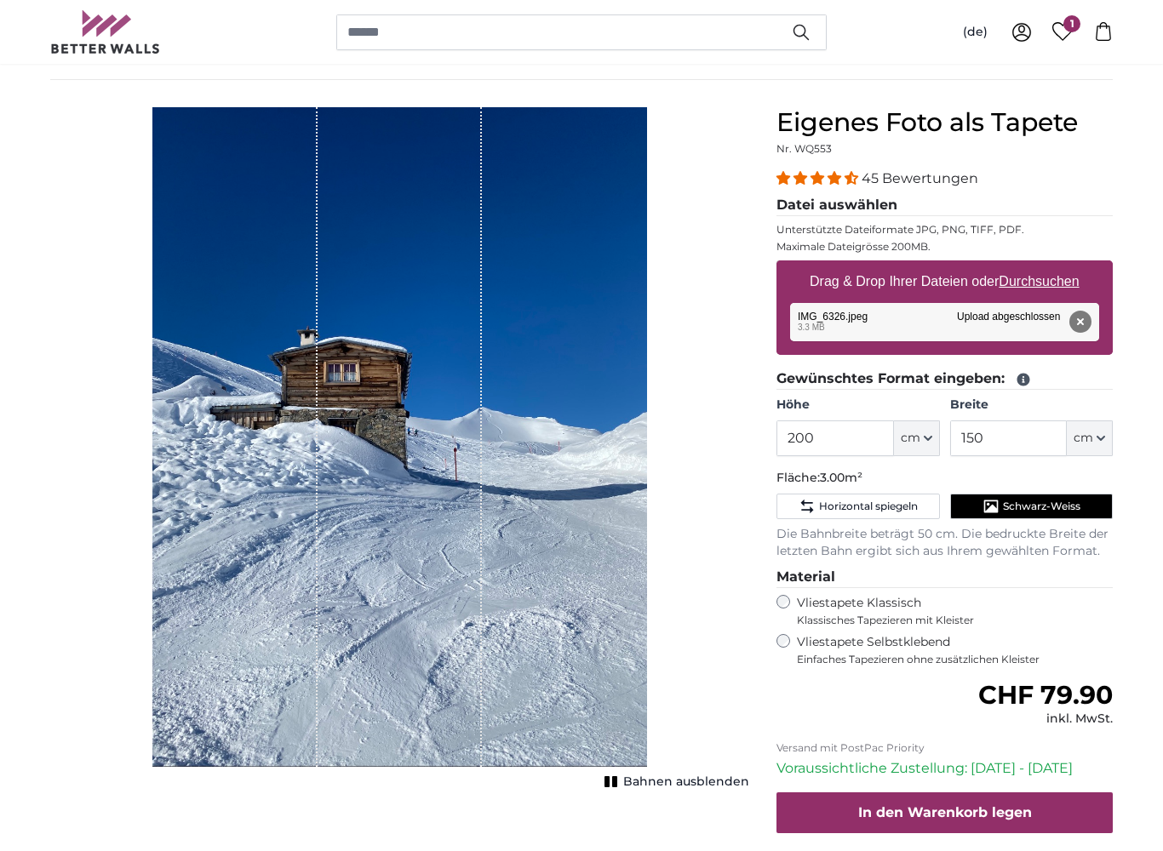
click at [1011, 319] on div "Entfernen Nochmal versuchen Entfernen Hochladen Abbrechen Nochmal versuchen Ent…" at bounding box center [944, 322] width 309 height 38
click at [928, 442] on icon "button" at bounding box center [928, 438] width 9 height 9
click at [856, 438] on input "200" at bounding box center [834, 439] width 117 height 36
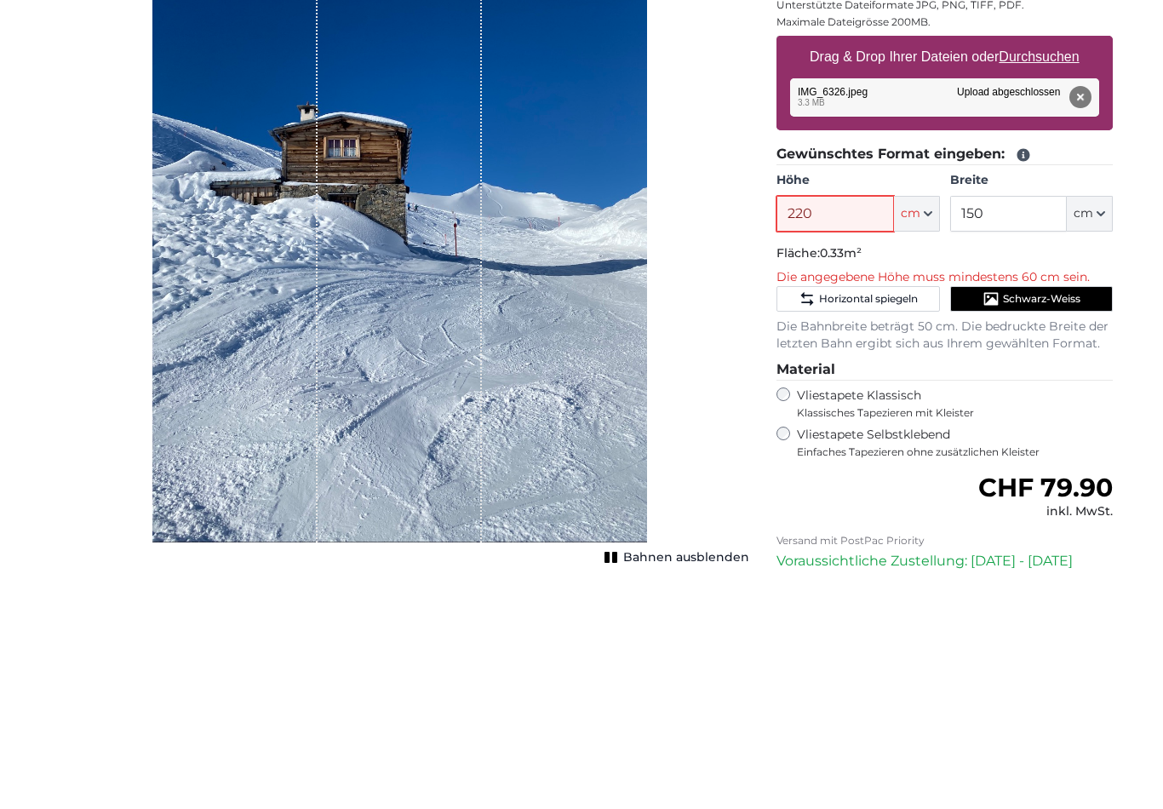
type input "220"
click at [1039, 421] on input "150" at bounding box center [1008, 439] width 117 height 36
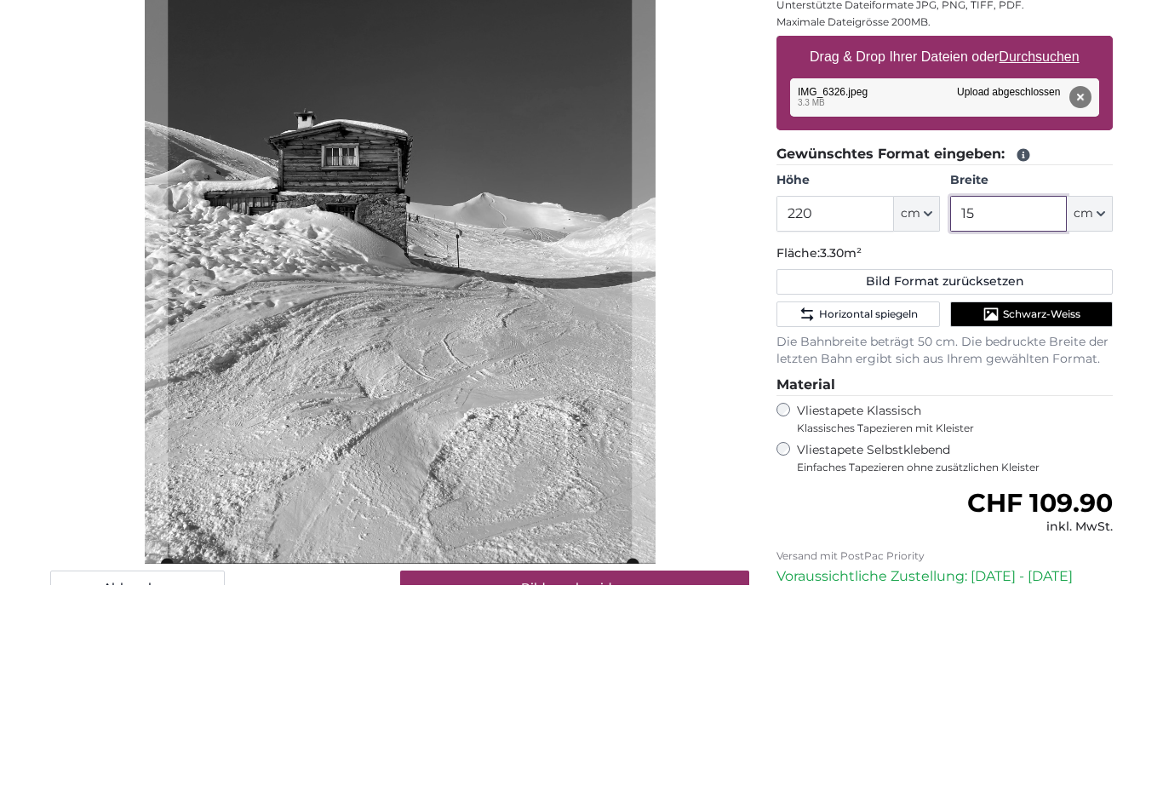
type input "1"
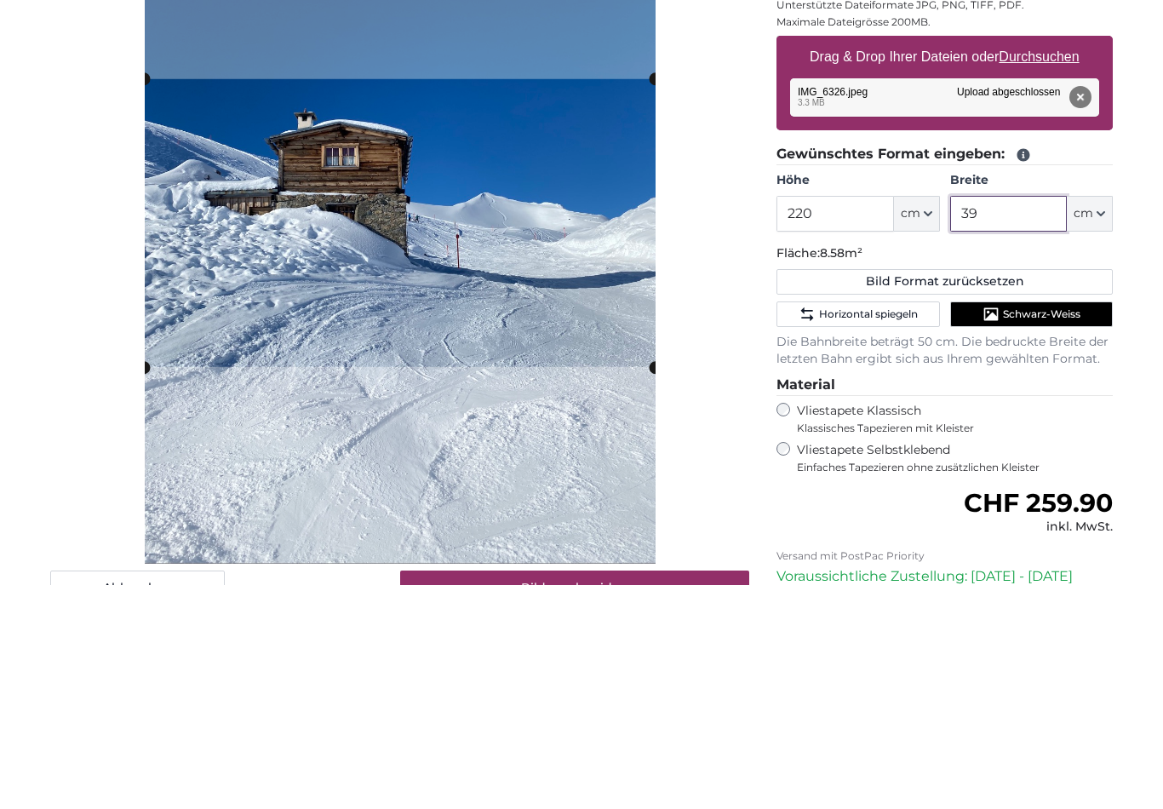
type input "3"
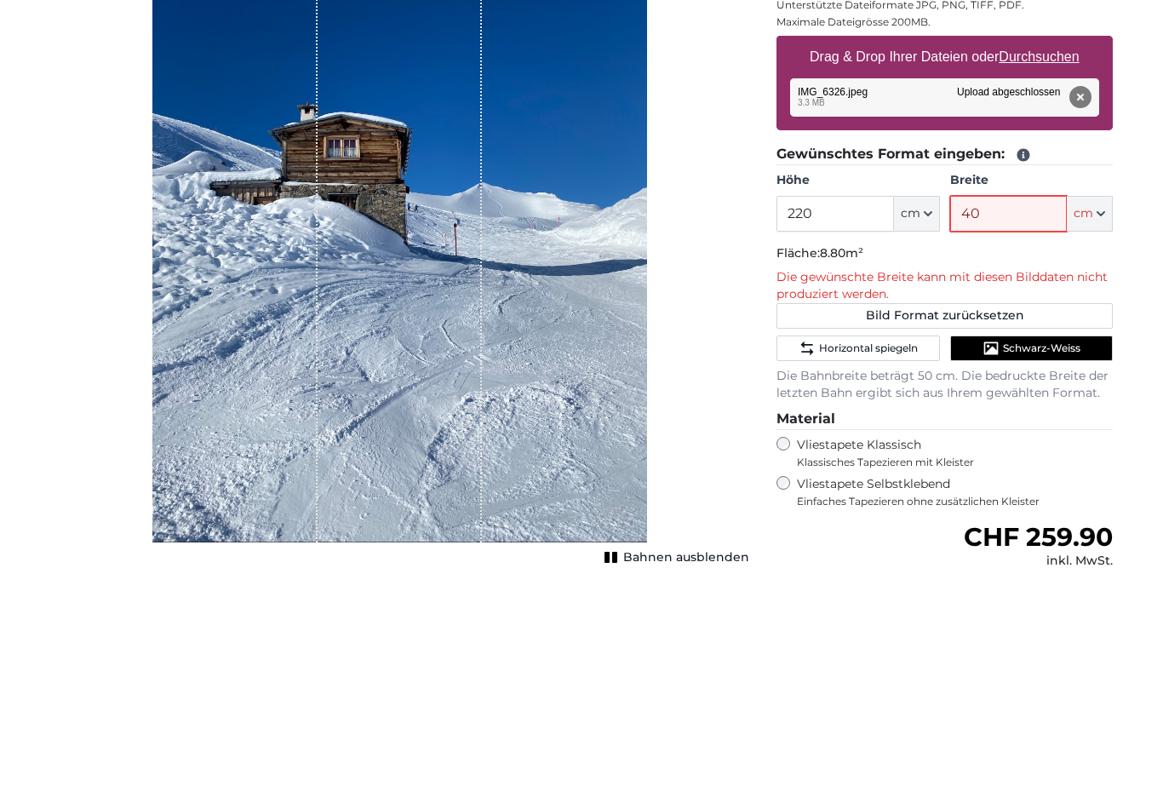
type input "4"
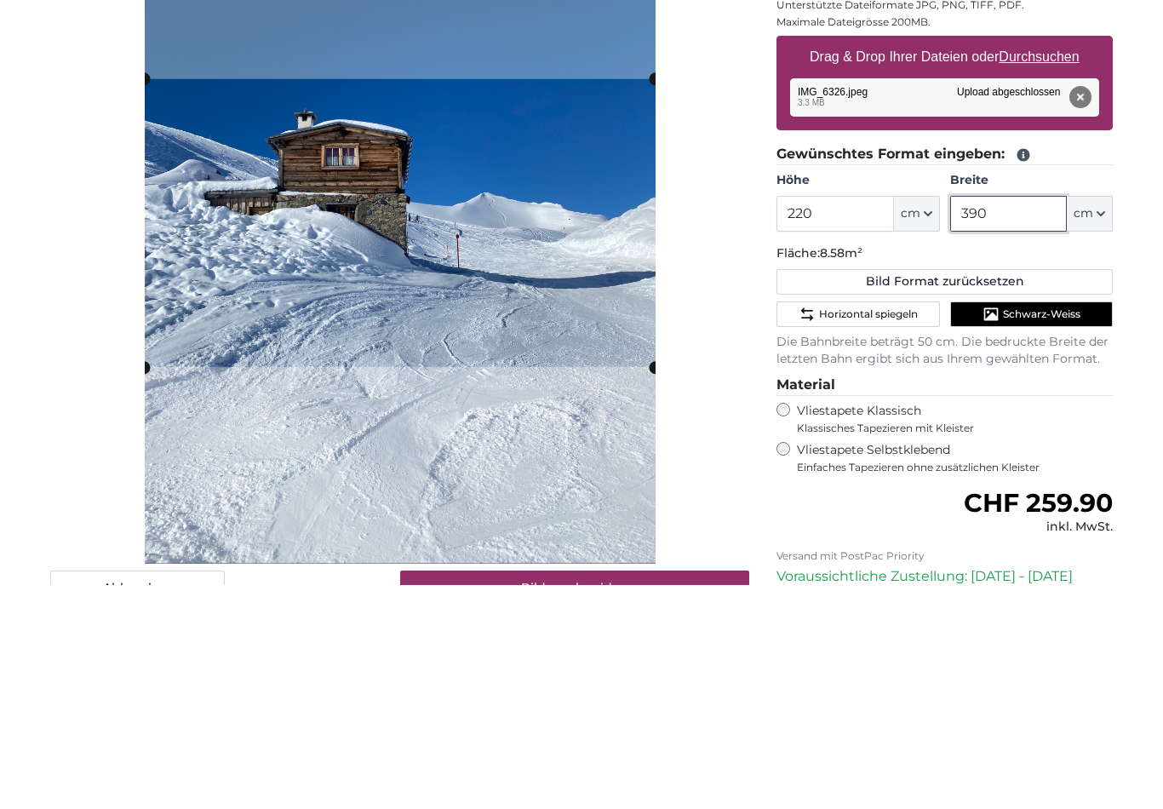
type input "390"
click at [1048, 532] on span "Schwarz-Weiss" at bounding box center [1041, 539] width 77 height 14
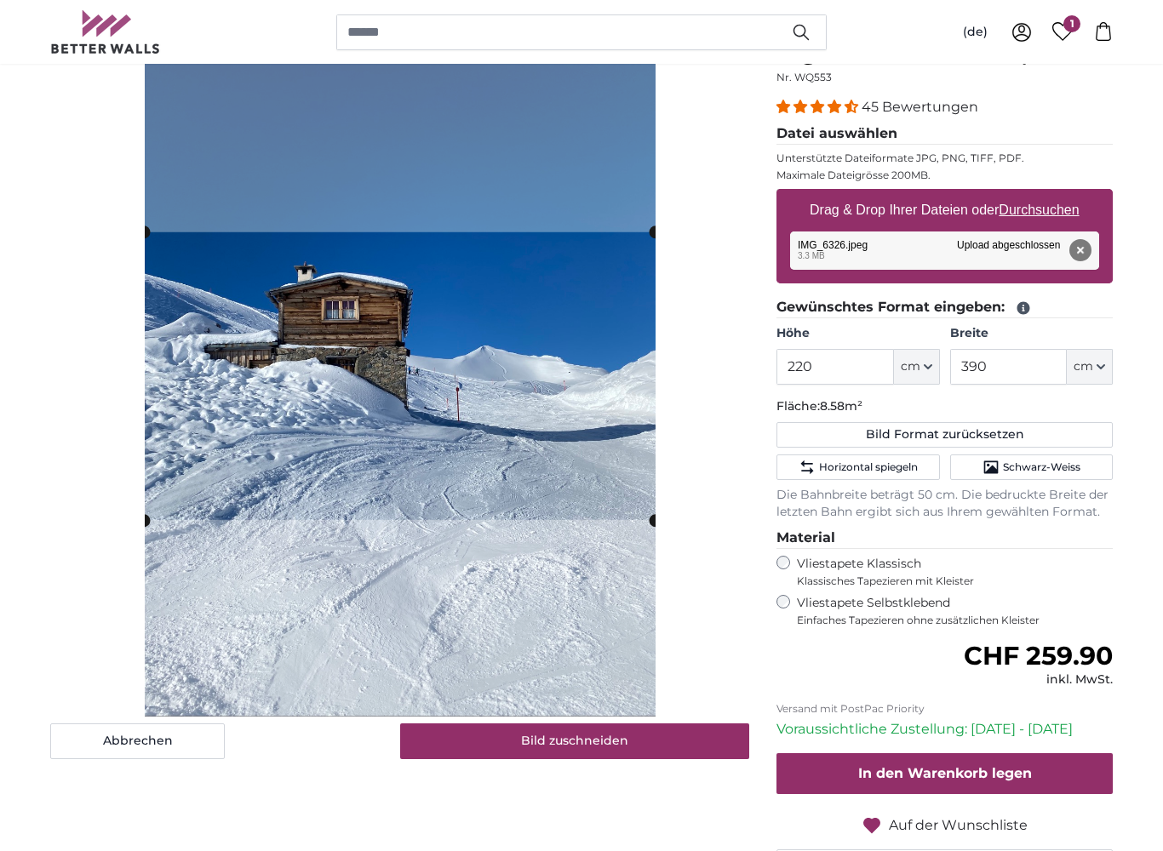
scroll to position [185, 0]
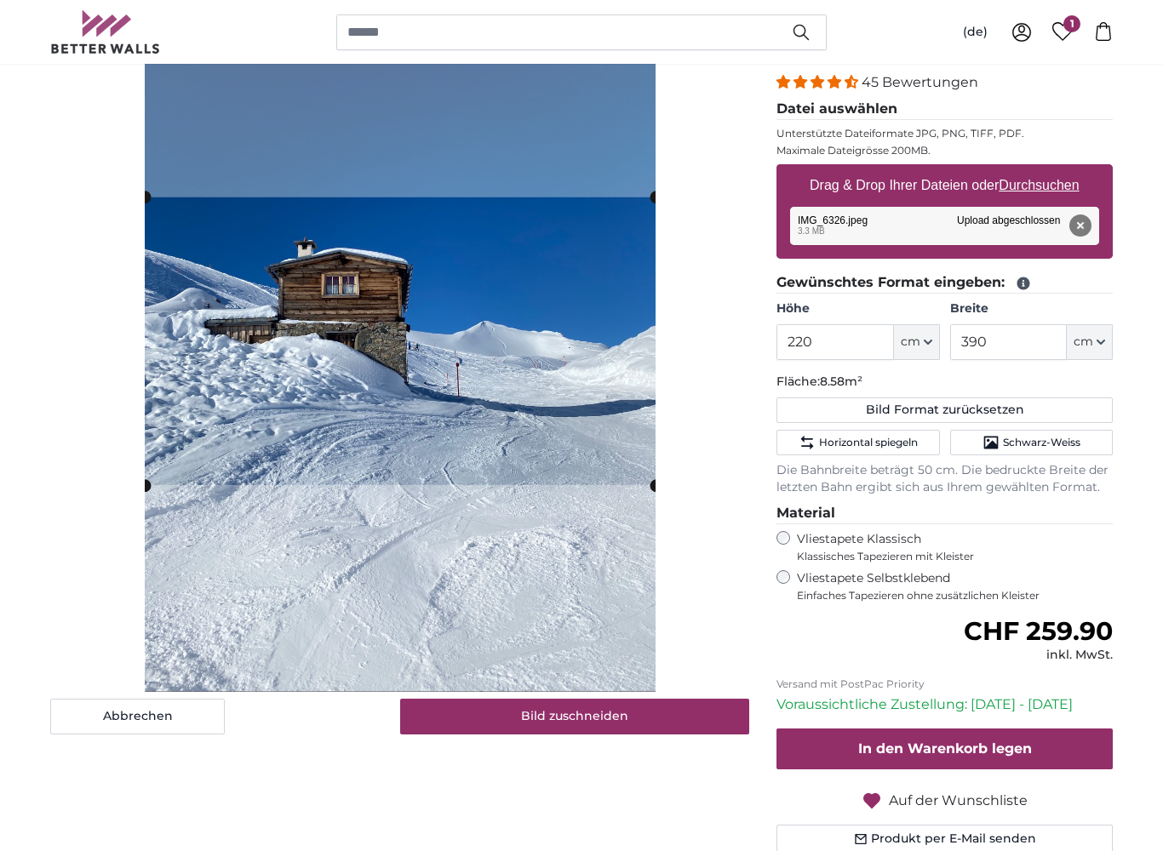
click at [539, 190] on img at bounding box center [400, 351] width 511 height 681
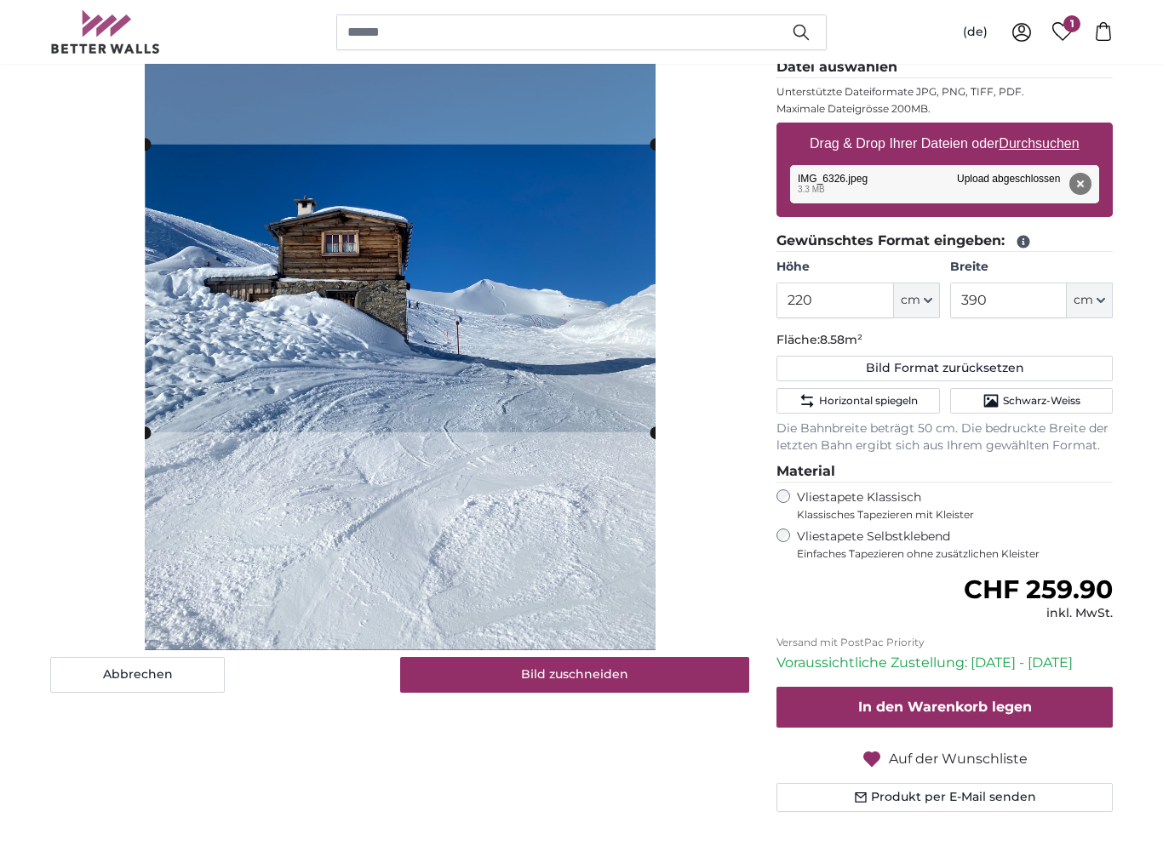
scroll to position [253, 0]
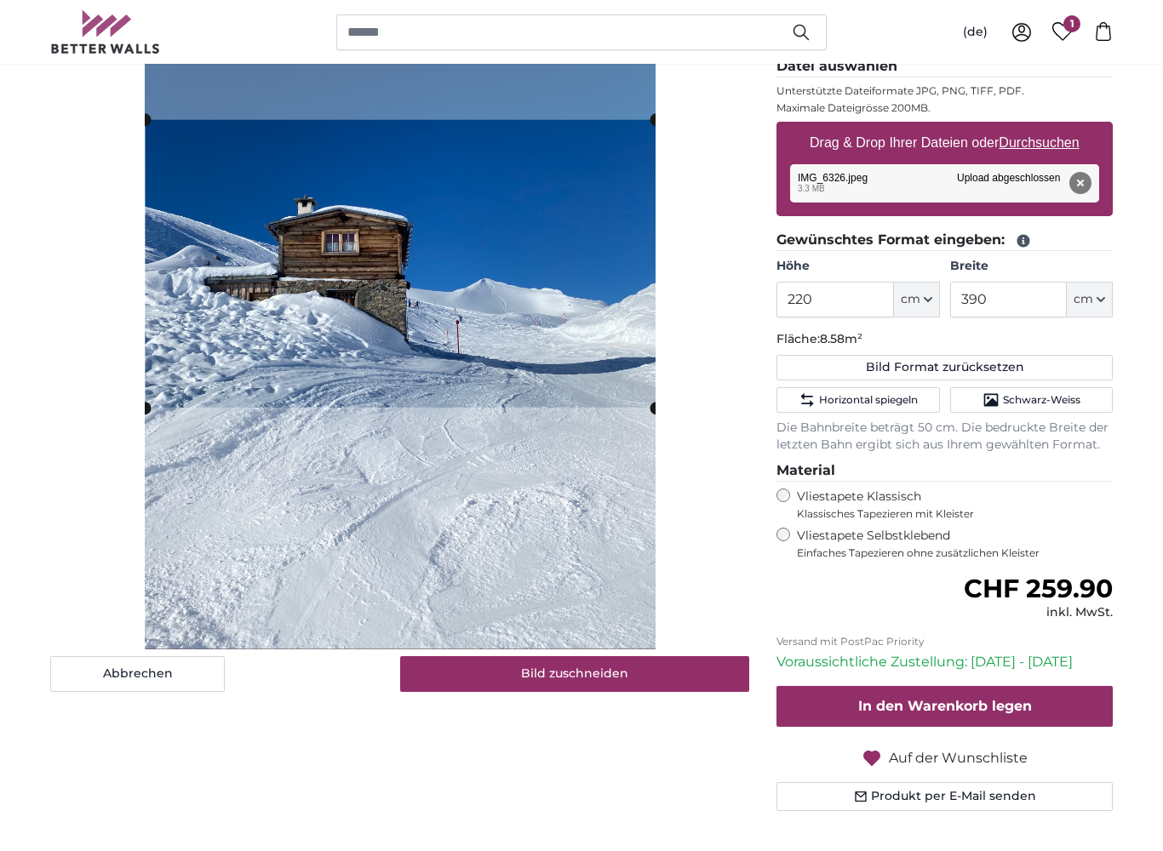
click at [1068, 396] on span "Schwarz-Weiss" at bounding box center [1041, 400] width 77 height 14
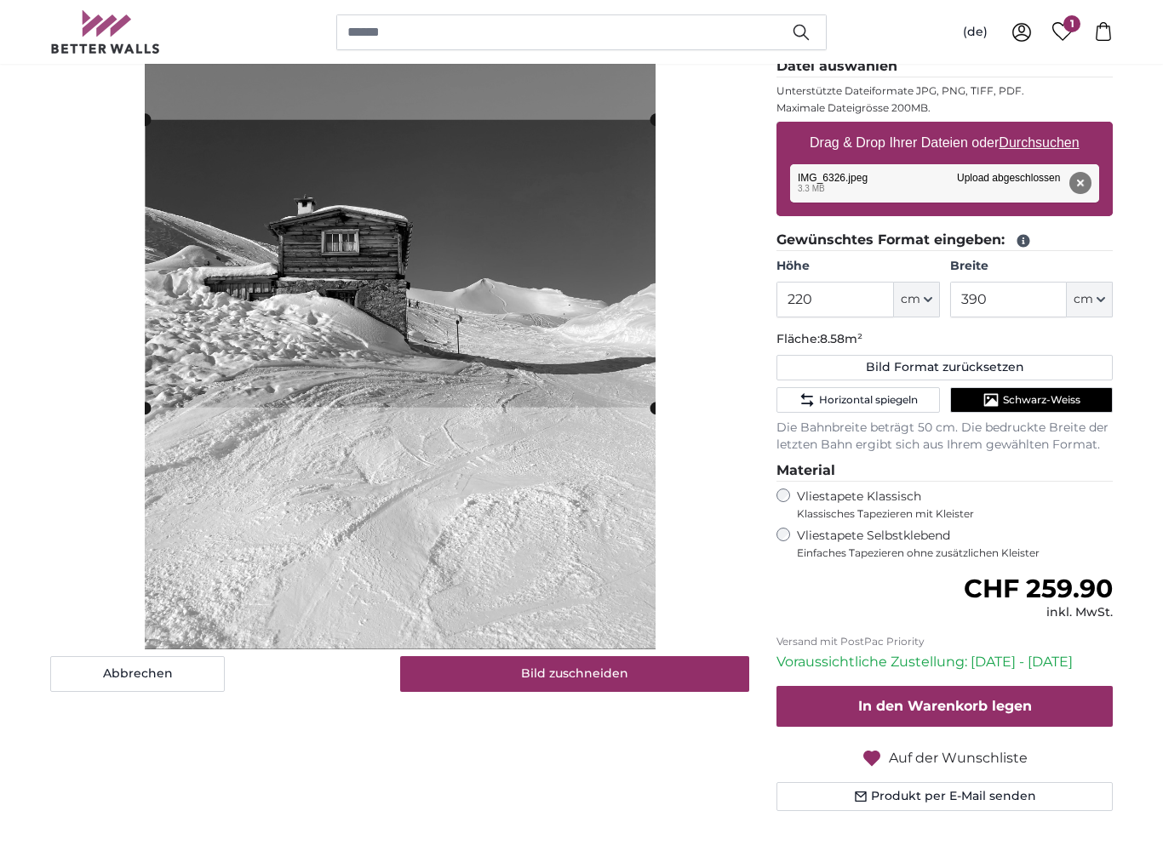
click at [657, 676] on button "Bild zuschneiden" at bounding box center [575, 674] width 350 height 36
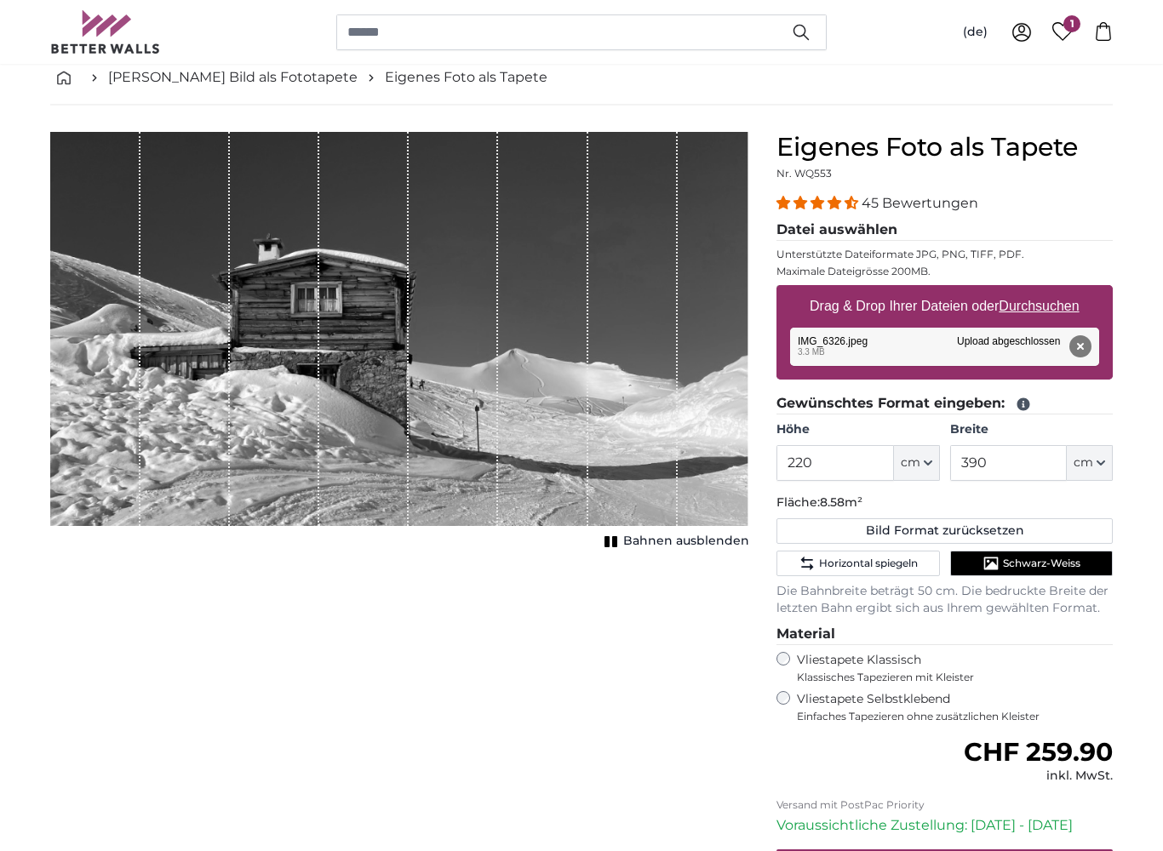
scroll to position [89, 0]
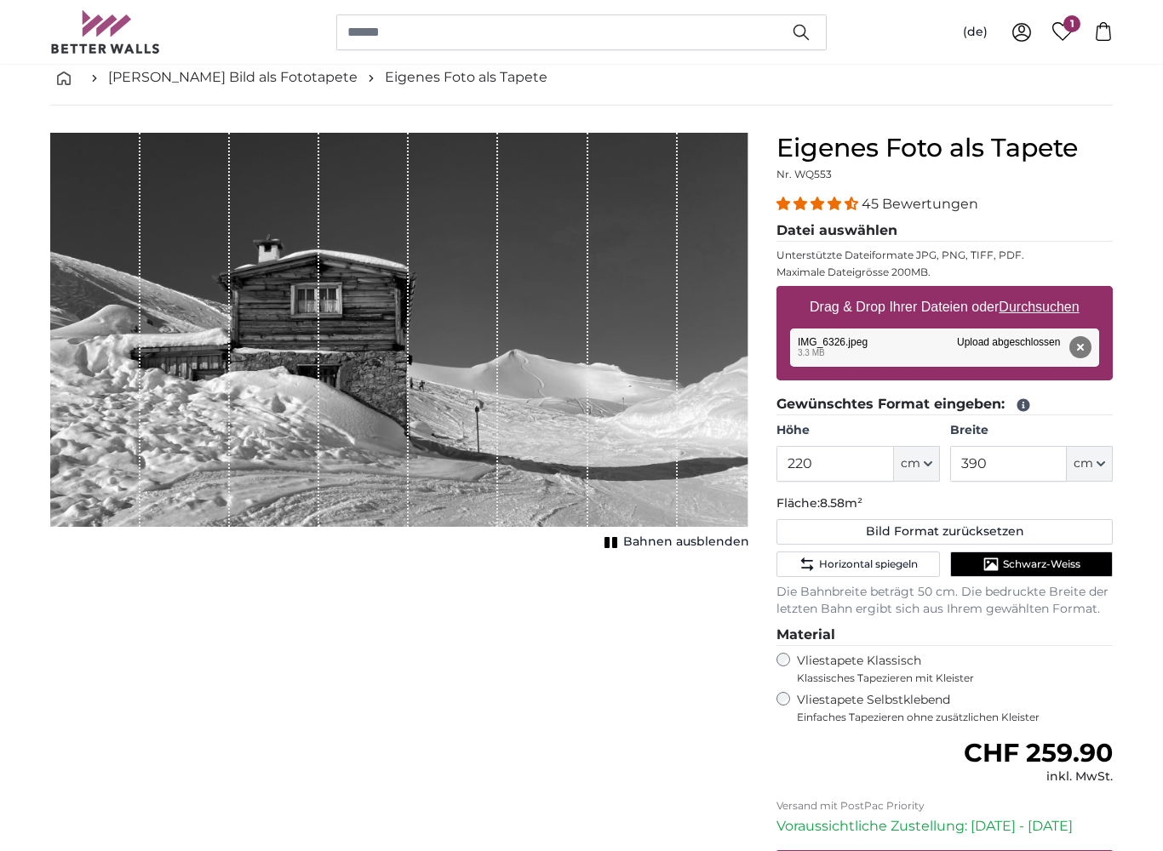
click at [870, 566] on span "Horizontal spiegeln" at bounding box center [868, 565] width 99 height 14
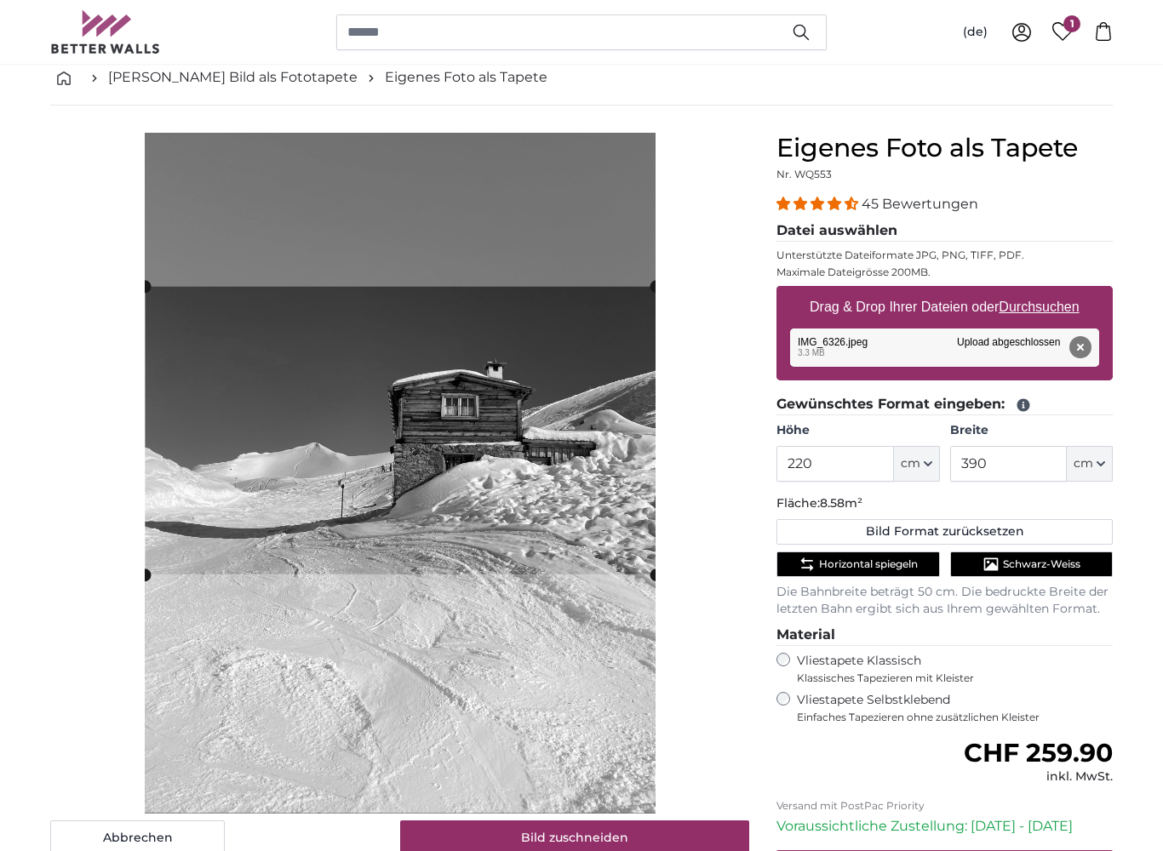
click at [488, 547] on cropper-handle at bounding box center [401, 431] width 511 height 288
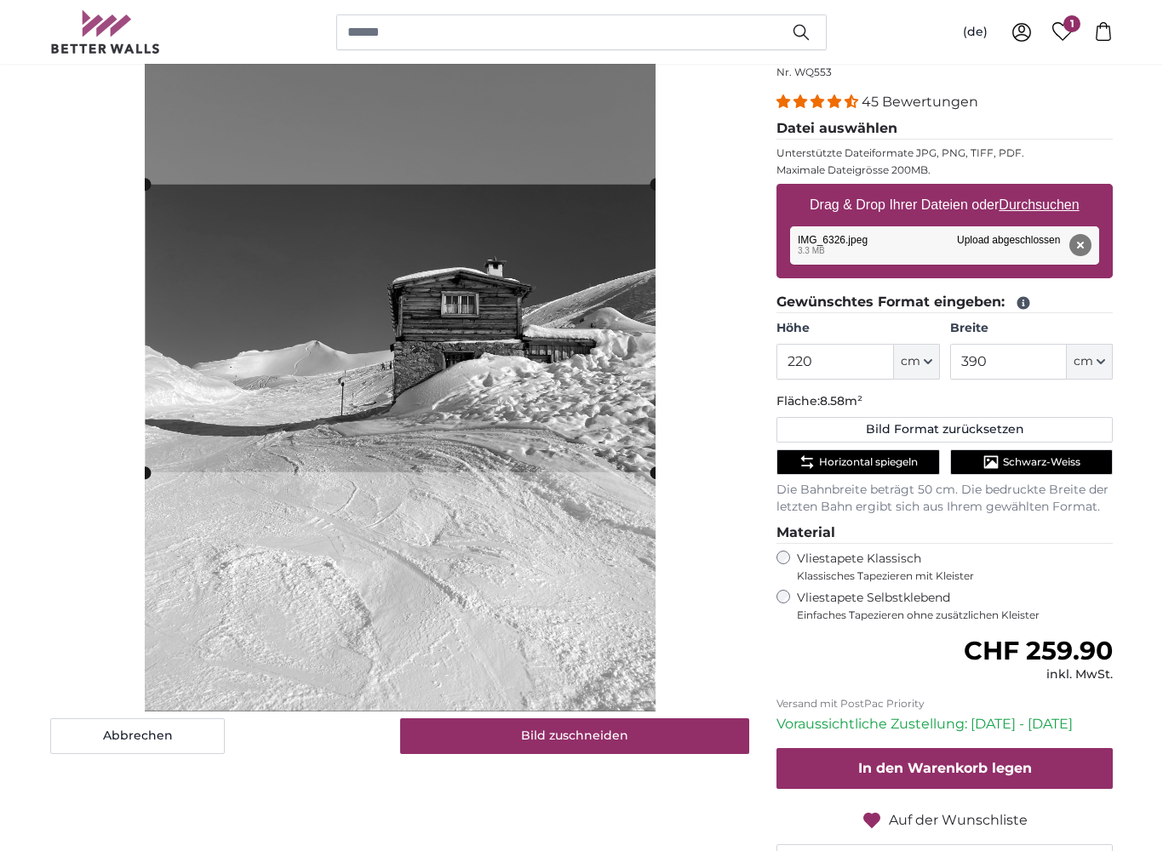
click at [609, 734] on button "Bild zuschneiden" at bounding box center [575, 737] width 350 height 36
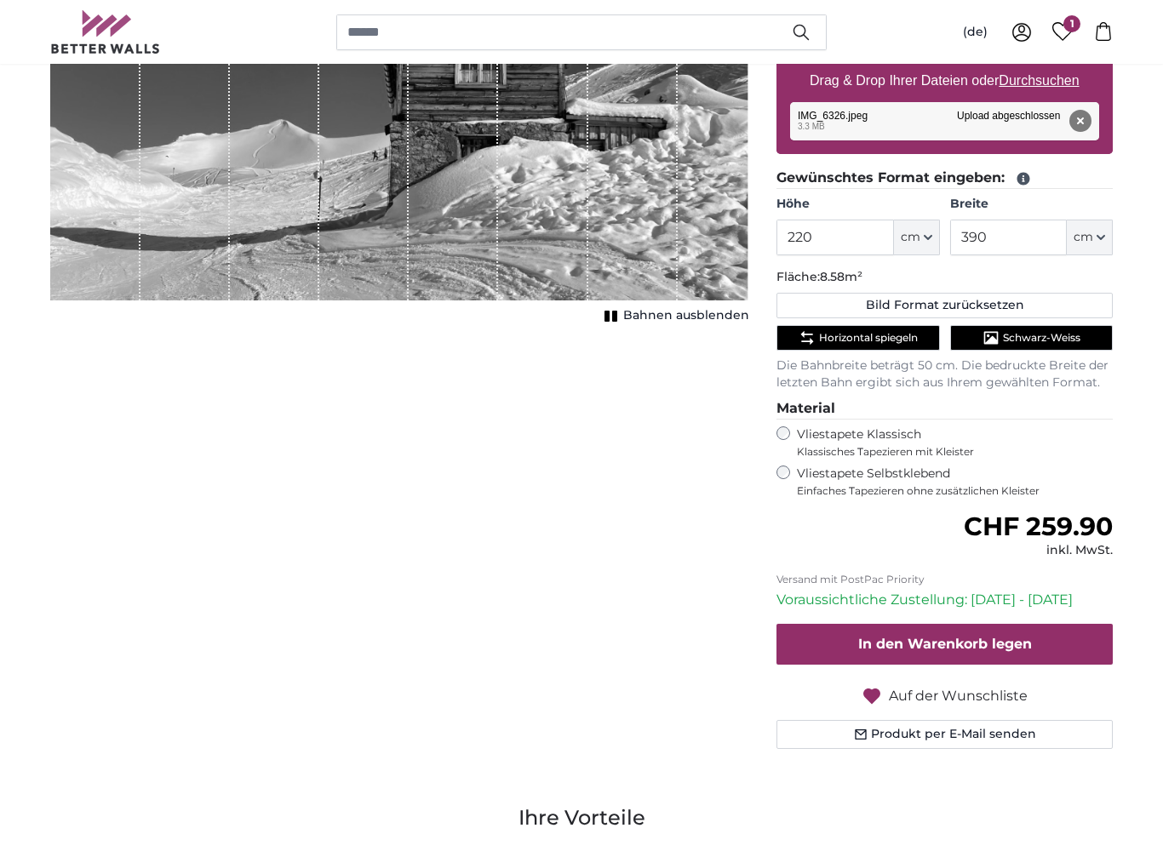
scroll to position [325, 0]
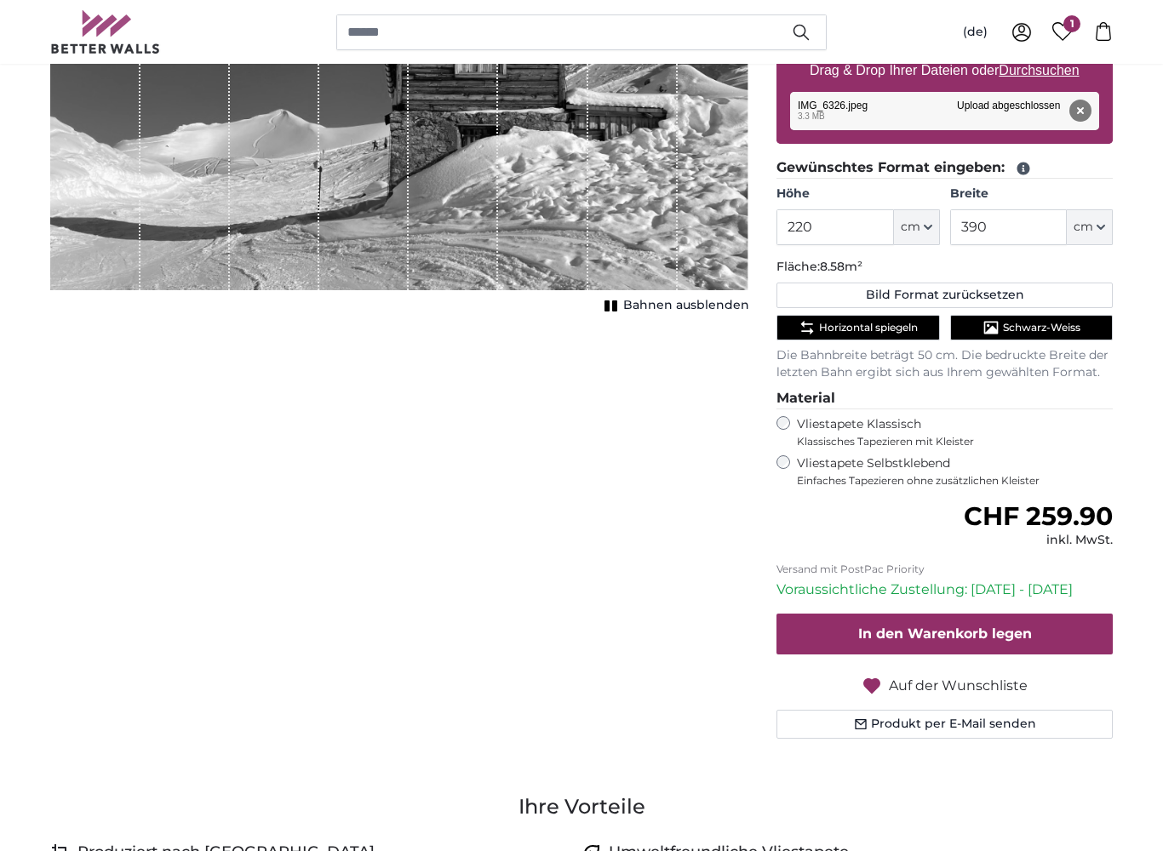
click at [936, 681] on span "Auf der Wunschliste" at bounding box center [958, 686] width 139 height 20
click at [931, 686] on span "Auf die Wunschliste setzen" at bounding box center [958, 686] width 186 height 20
click at [925, 684] on span "Auf der Wunschliste" at bounding box center [958, 686] width 139 height 20
click at [924, 686] on span "Auf die Wunschliste setzen" at bounding box center [958, 686] width 186 height 20
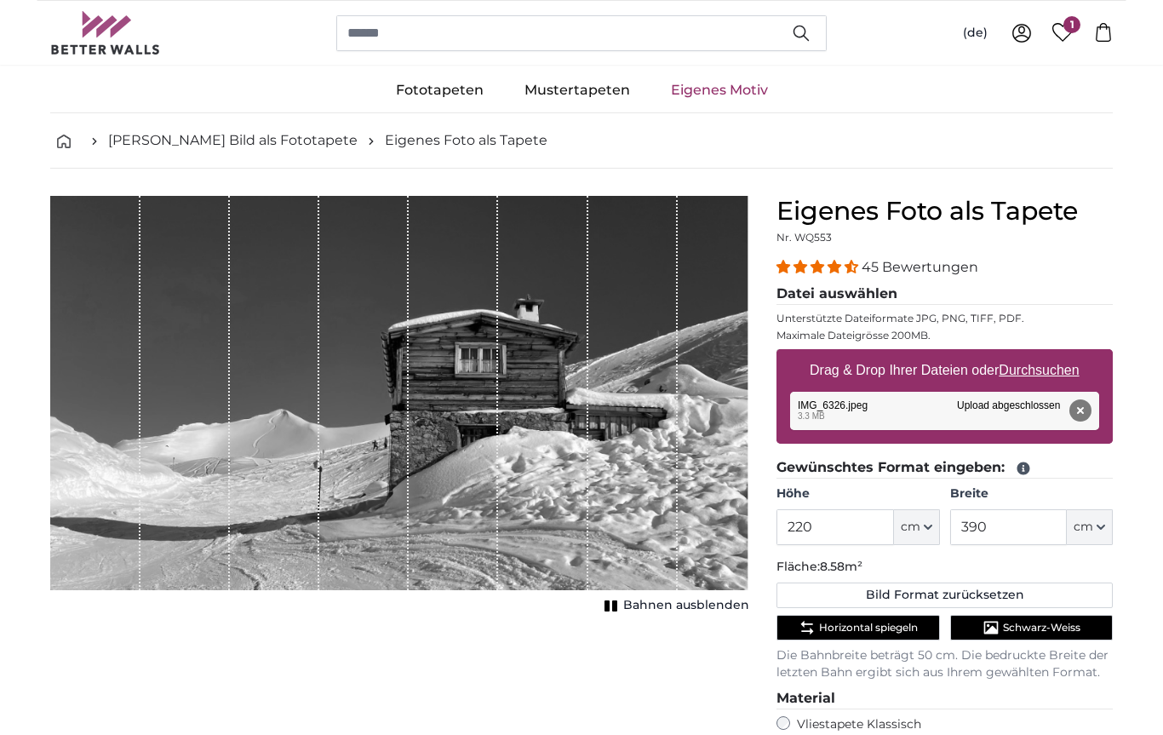
scroll to position [0, 0]
